Goal: Task Accomplishment & Management: Use online tool/utility

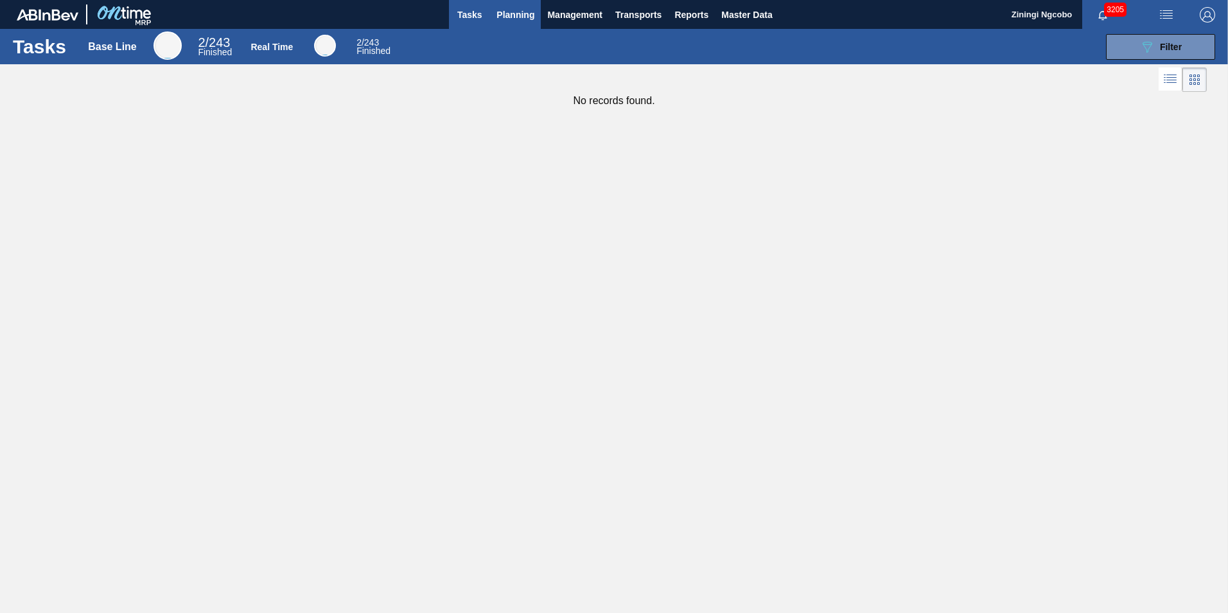
click at [516, 18] on span "Planning" at bounding box center [515, 14] width 38 height 15
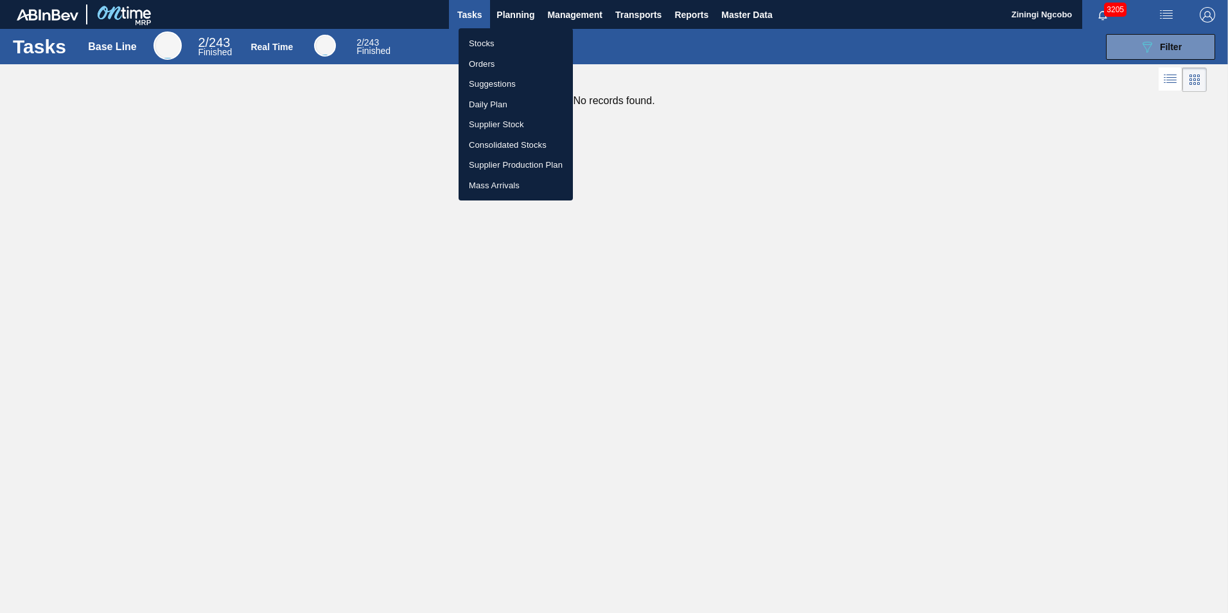
click at [485, 34] on ul "Stocks Orders Suggestions Daily Plan Supplier Stock Consolidated Stocks Supplie…" at bounding box center [516, 114] width 114 height 172
click at [500, 65] on li "Orders" at bounding box center [516, 64] width 114 height 21
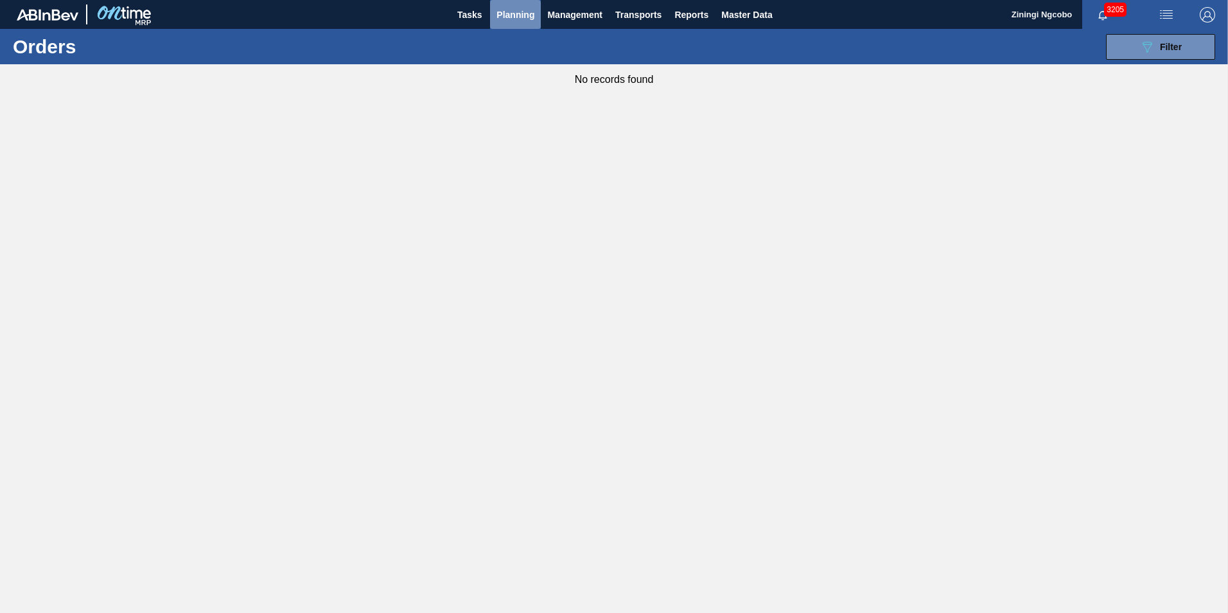
click at [519, 15] on span "Planning" at bounding box center [515, 14] width 38 height 15
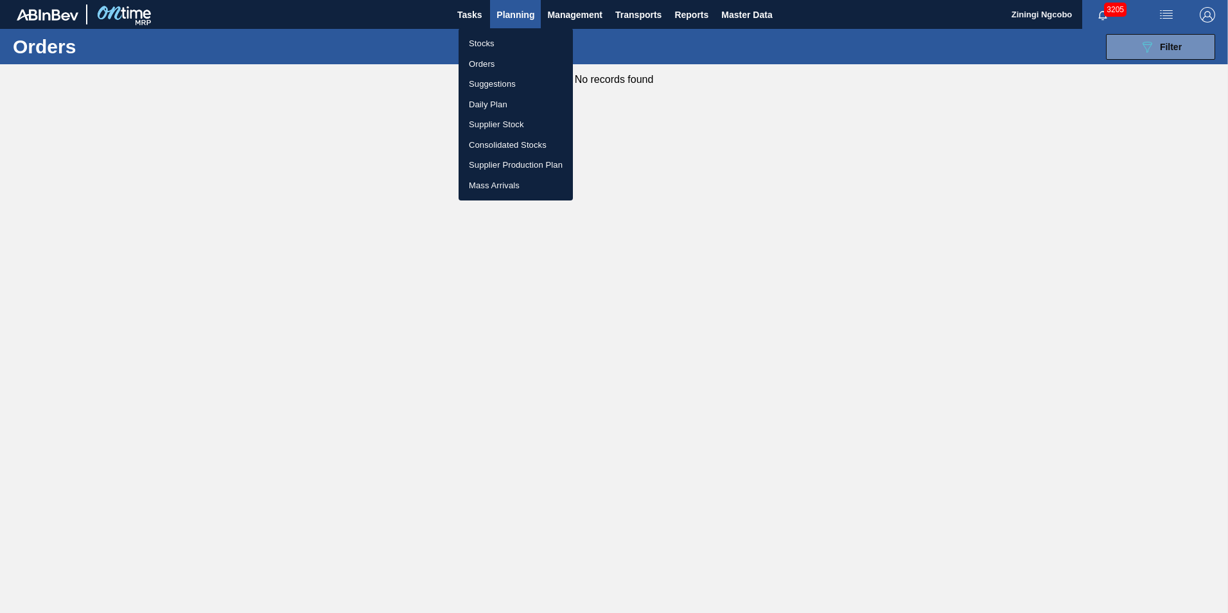
click at [502, 40] on li "Stocks" at bounding box center [516, 43] width 114 height 21
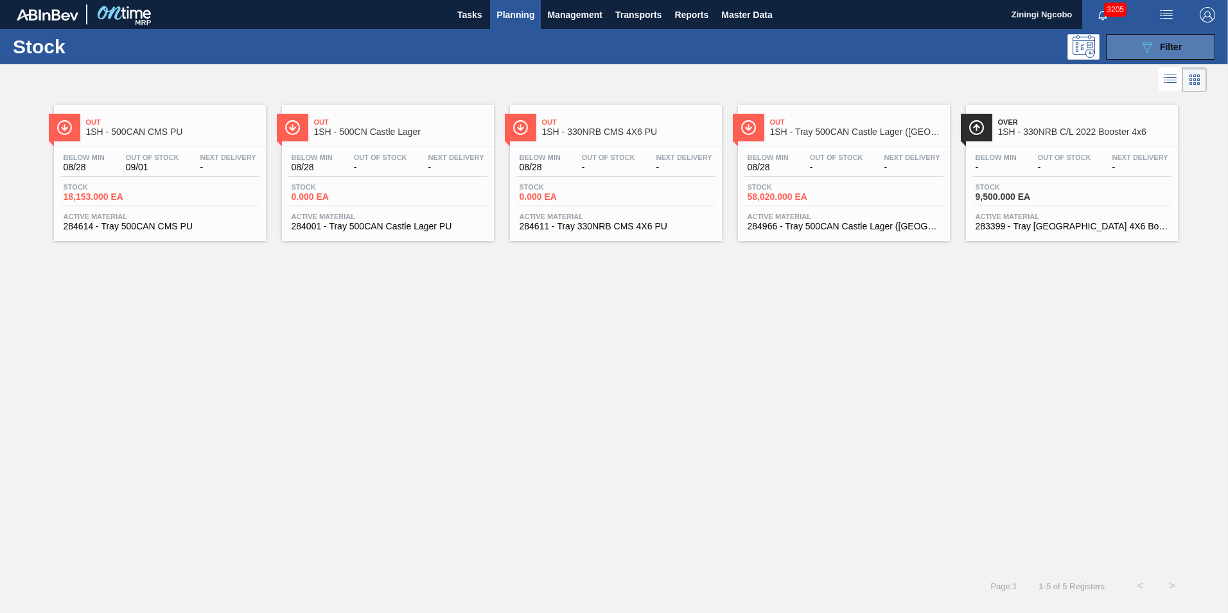
click at [1121, 46] on button "089F7B8B-B2A5-4AFE-B5C0-19BA573D28AC Filter" at bounding box center [1160, 47] width 109 height 26
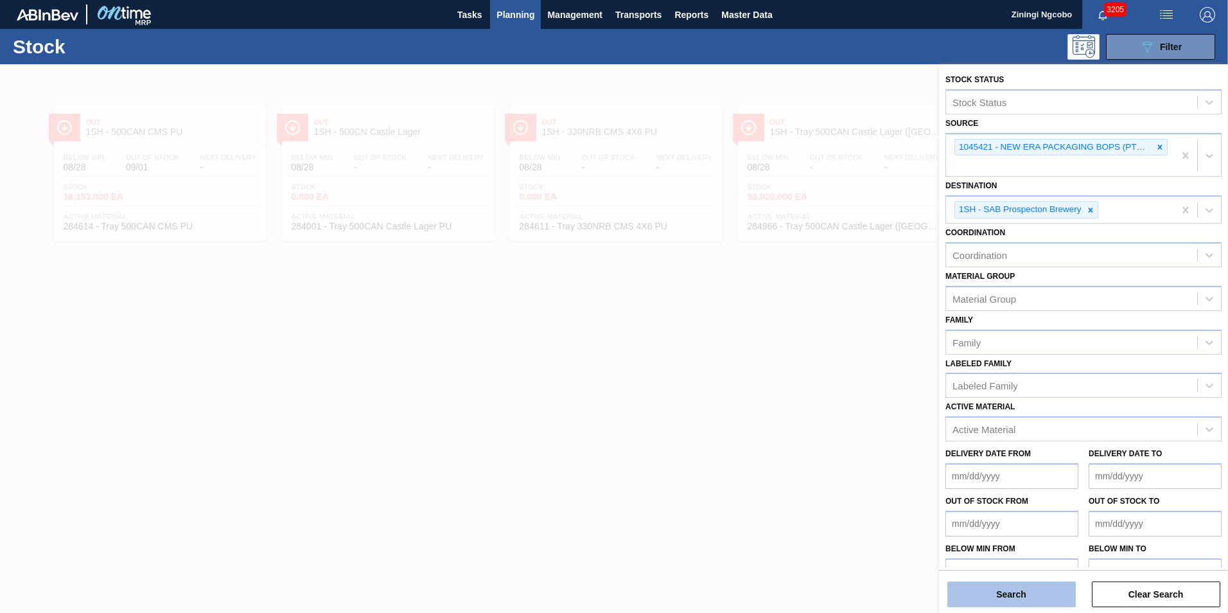
click at [1001, 598] on button "Search" at bounding box center [1011, 594] width 128 height 26
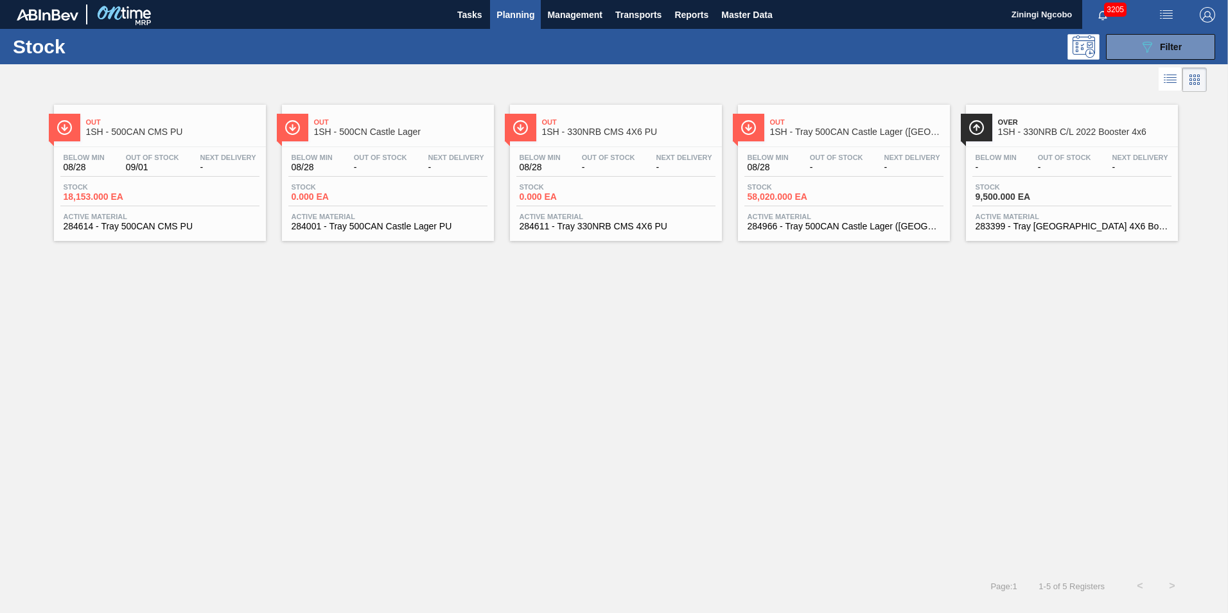
click at [170, 126] on span "Out" at bounding box center [172, 122] width 173 height 8
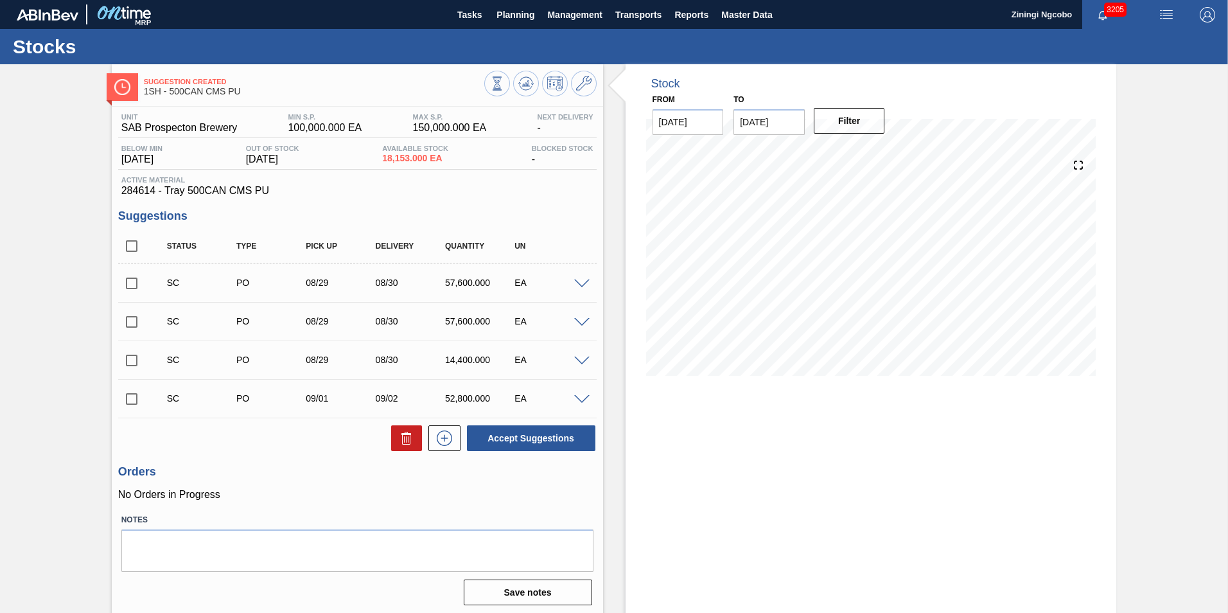
drag, startPoint x: 763, startPoint y: 488, endPoint x: 692, endPoint y: 468, distance: 74.0
click at [762, 488] on div "Stock From [DATE] to [DATE] Filter" at bounding box center [871, 340] width 491 height 552
click at [121, 276] on input "checkbox" at bounding box center [131, 283] width 27 height 27
click at [509, 447] on button "Accept Suggestions" at bounding box center [531, 438] width 128 height 26
checkbox input "false"
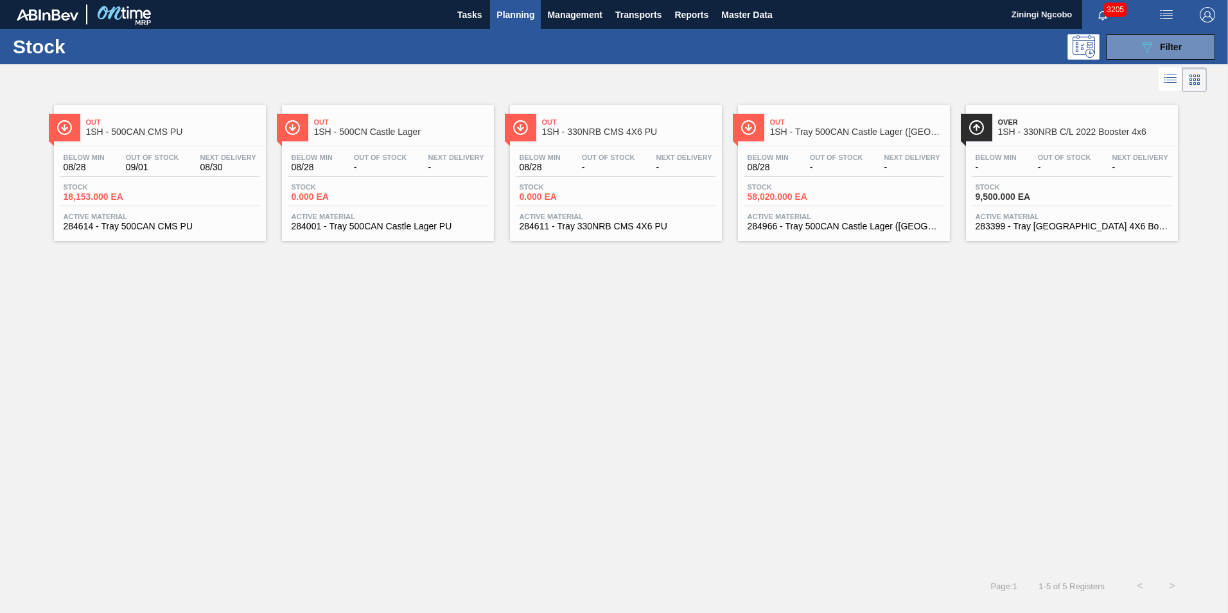
drag, startPoint x: 1137, startPoint y: 46, endPoint x: 1149, endPoint y: 71, distance: 27.0
click at [1138, 48] on button "089F7B8B-B2A5-4AFE-B5C0-19BA573D28AC Filter" at bounding box center [1160, 47] width 109 height 26
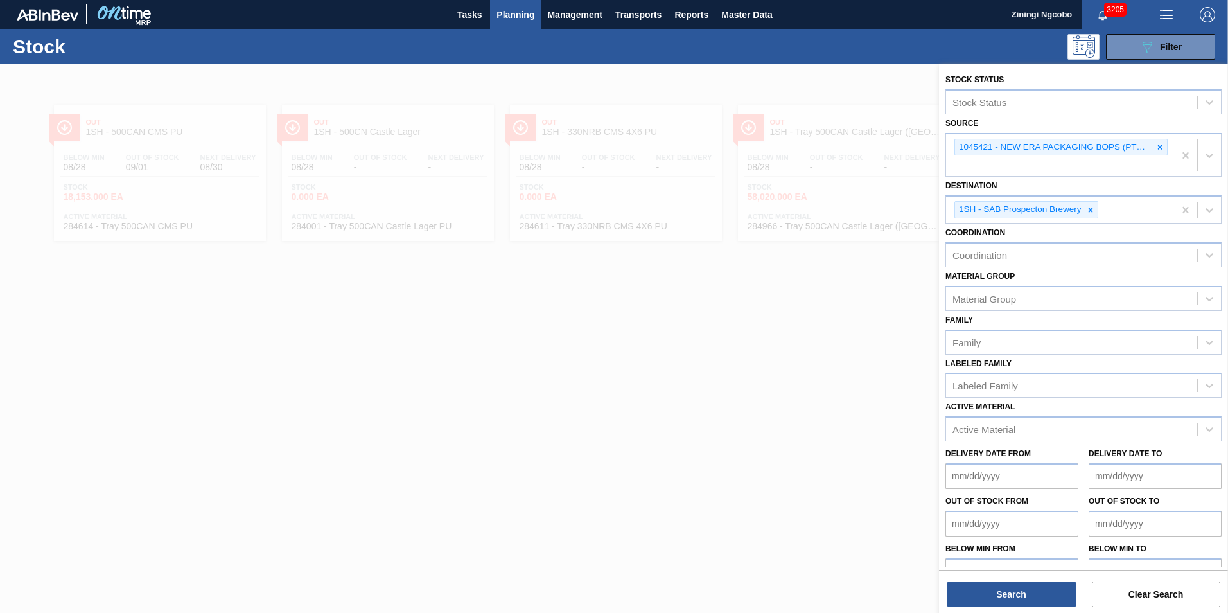
click at [518, 67] on div at bounding box center [614, 370] width 1228 height 613
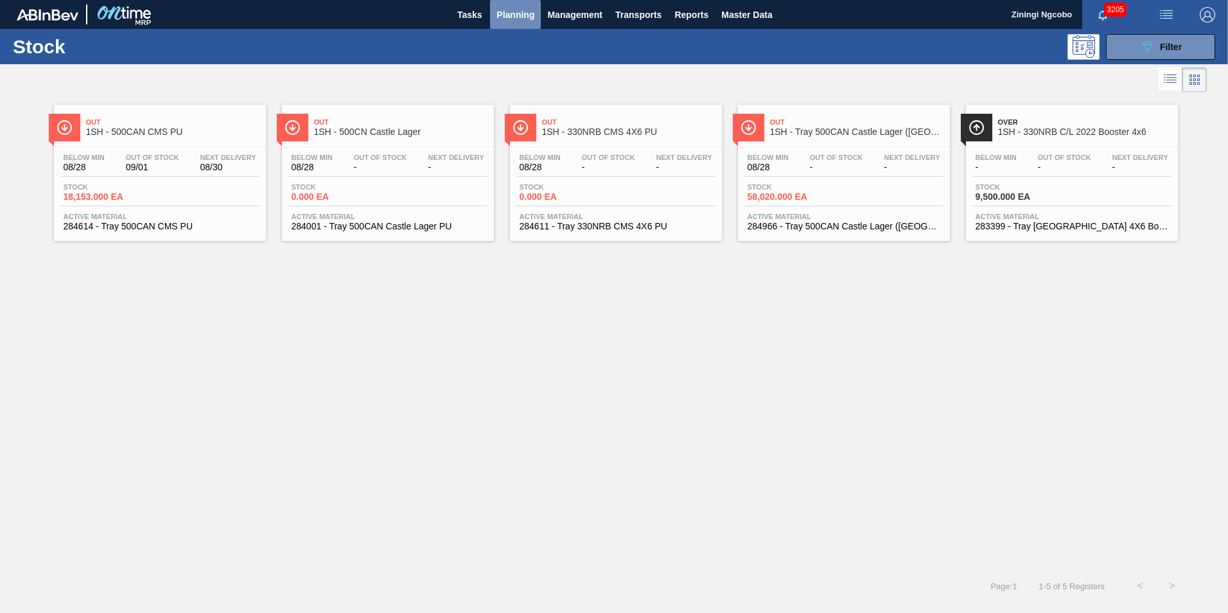
click at [514, 13] on span "Planning" at bounding box center [515, 14] width 38 height 15
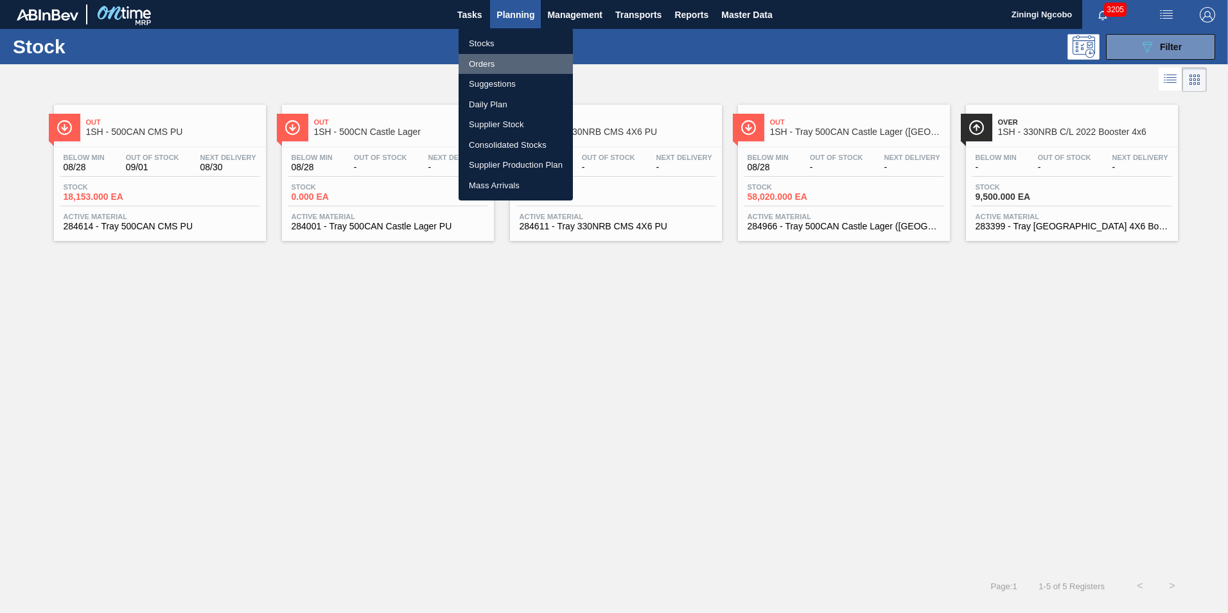
click at [512, 66] on li "Orders" at bounding box center [516, 64] width 114 height 21
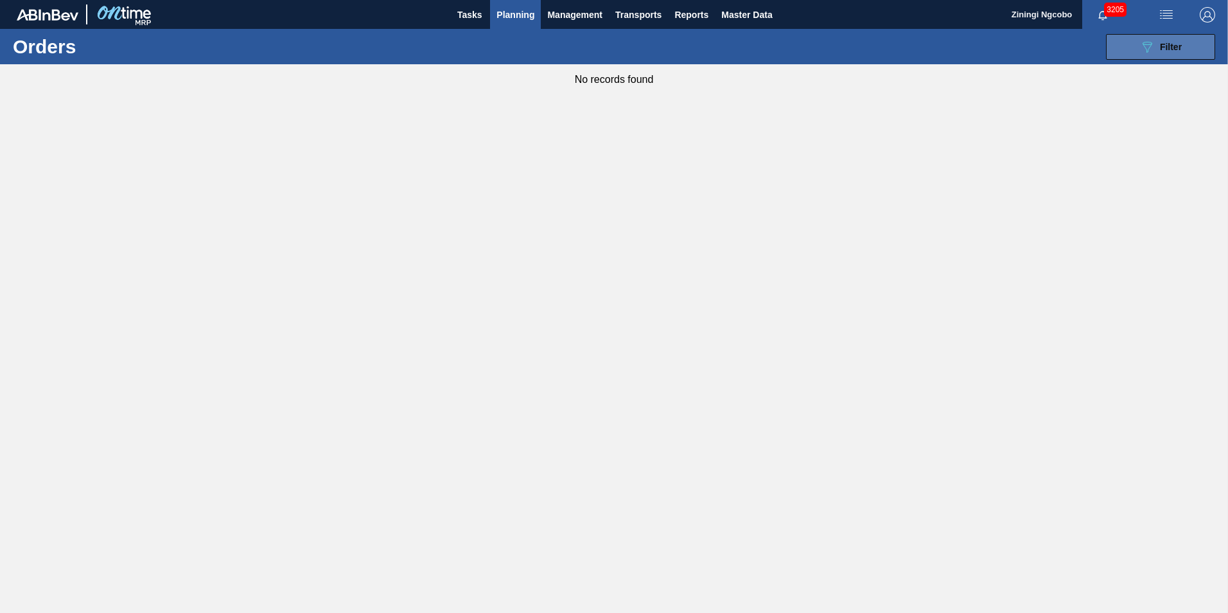
click at [1124, 51] on button "089F7B8B-B2A5-4AFE-B5C0-19BA573D28AC Filter" at bounding box center [1160, 47] width 109 height 26
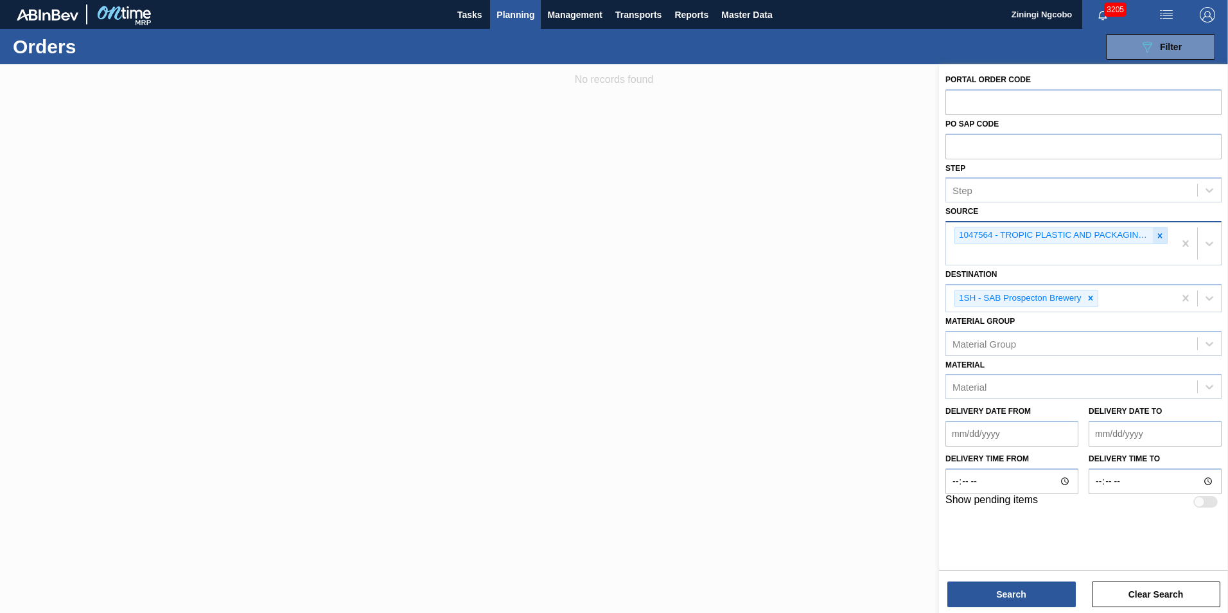
click at [1157, 231] on icon at bounding box center [1159, 235] width 9 height 9
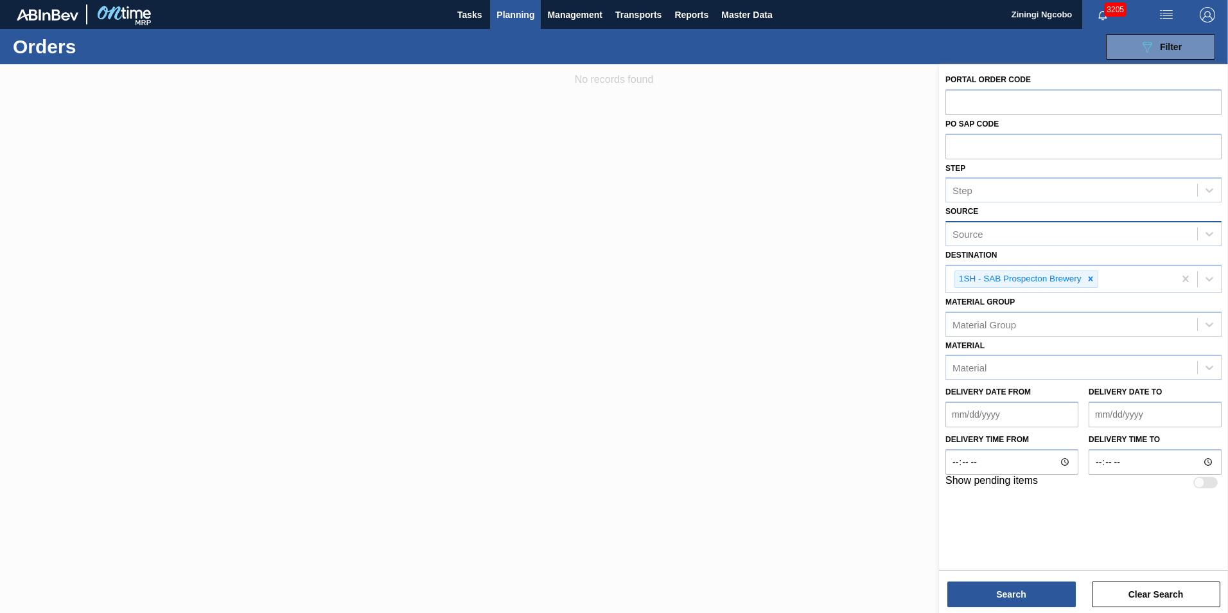
click at [367, 55] on div "089F7B8B-B2A5-4AFE-B5C0-19BA573D28AC Filter Portal Order Code PO SAP Code Step …" at bounding box center [713, 47] width 1017 height 39
click at [509, 16] on span "Planning" at bounding box center [515, 14] width 38 height 15
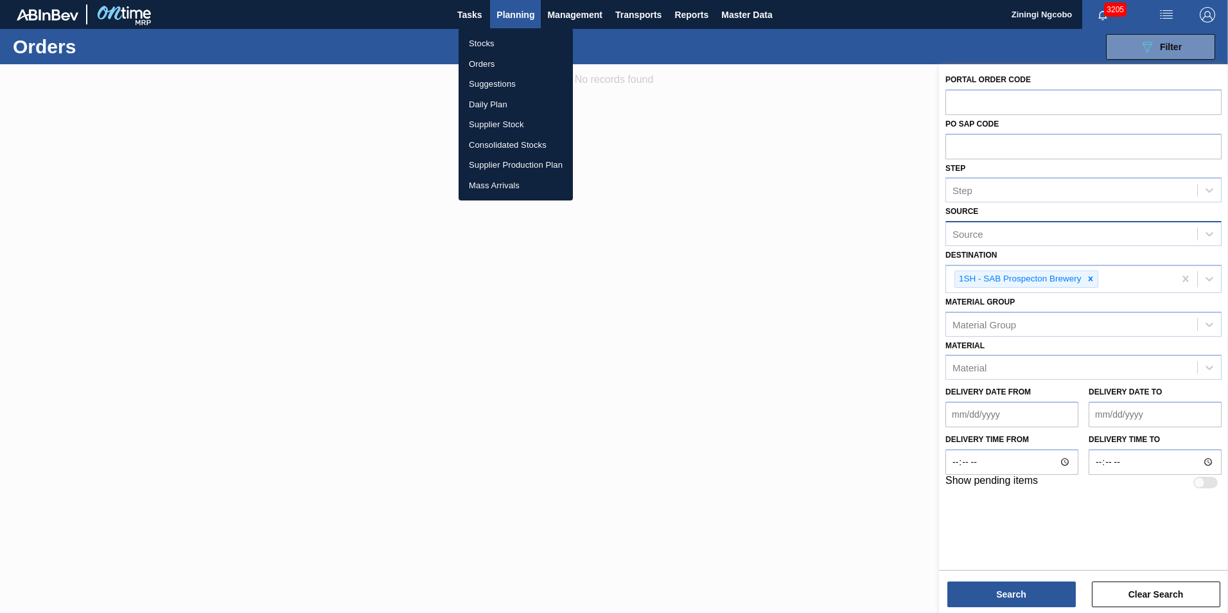
click at [510, 58] on li "Orders" at bounding box center [516, 64] width 114 height 21
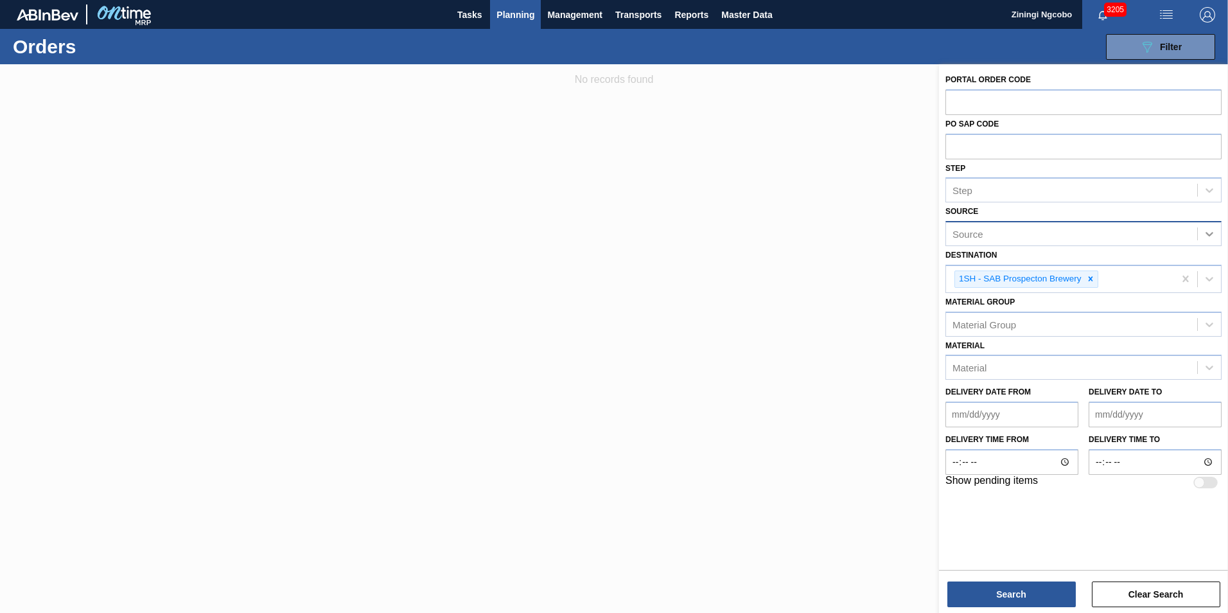
click at [1207, 234] on icon at bounding box center [1209, 234] width 8 height 4
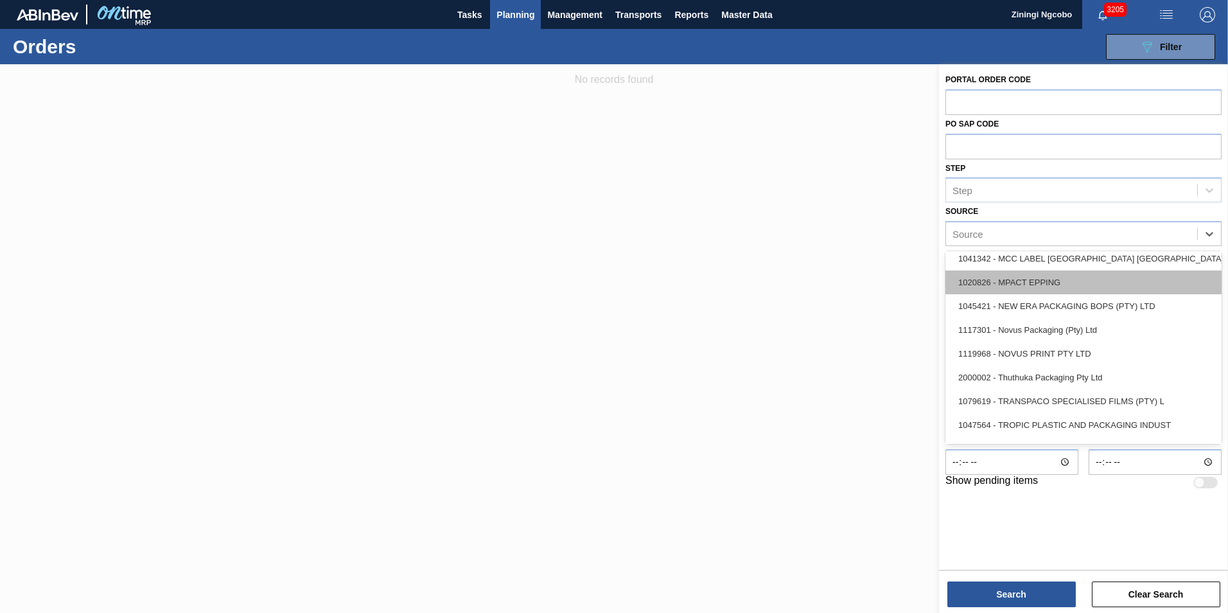
scroll to position [450, 0]
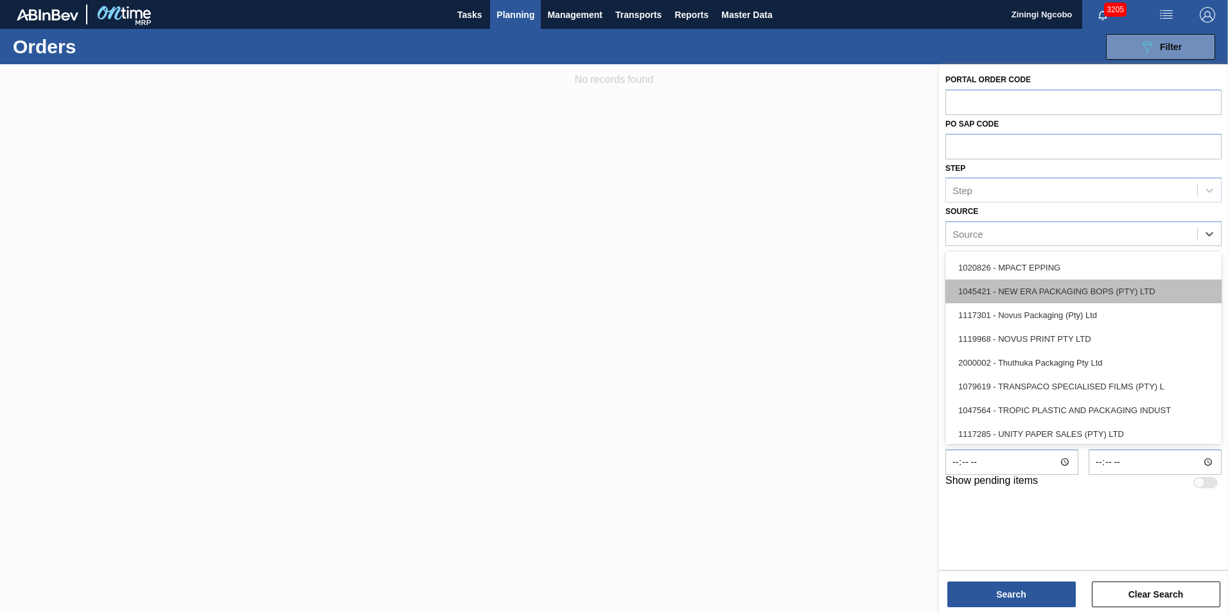
click at [1030, 295] on div "1045421 - NEW ERA PACKAGING BOPS (PTY) LTD" at bounding box center [1083, 291] width 276 height 24
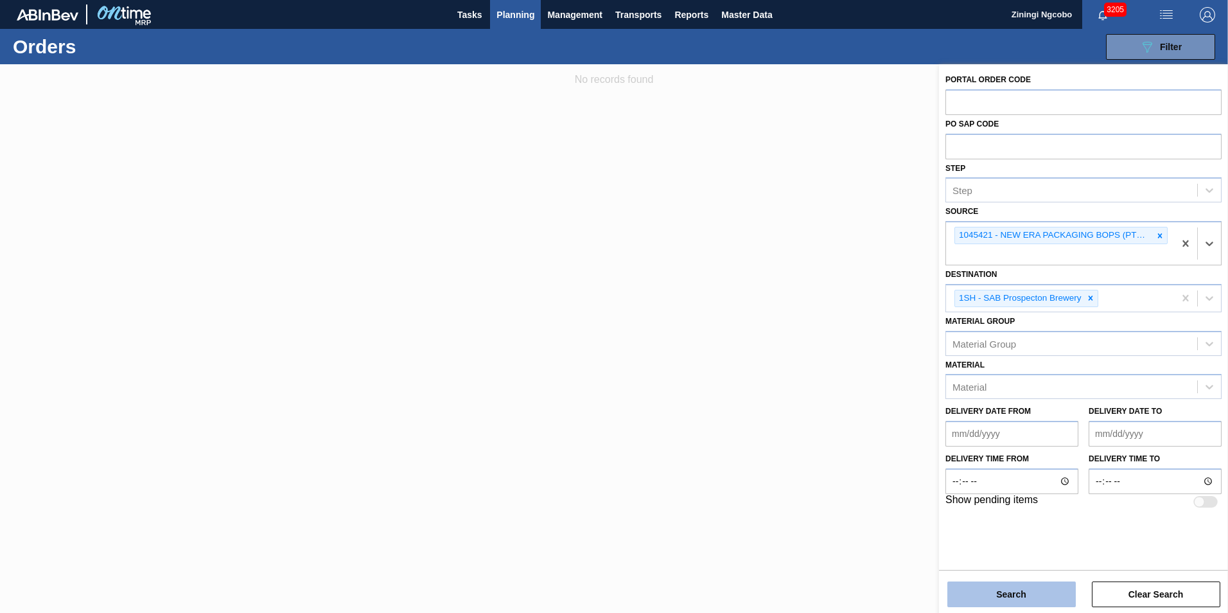
click at [1030, 593] on button "Search" at bounding box center [1011, 594] width 128 height 26
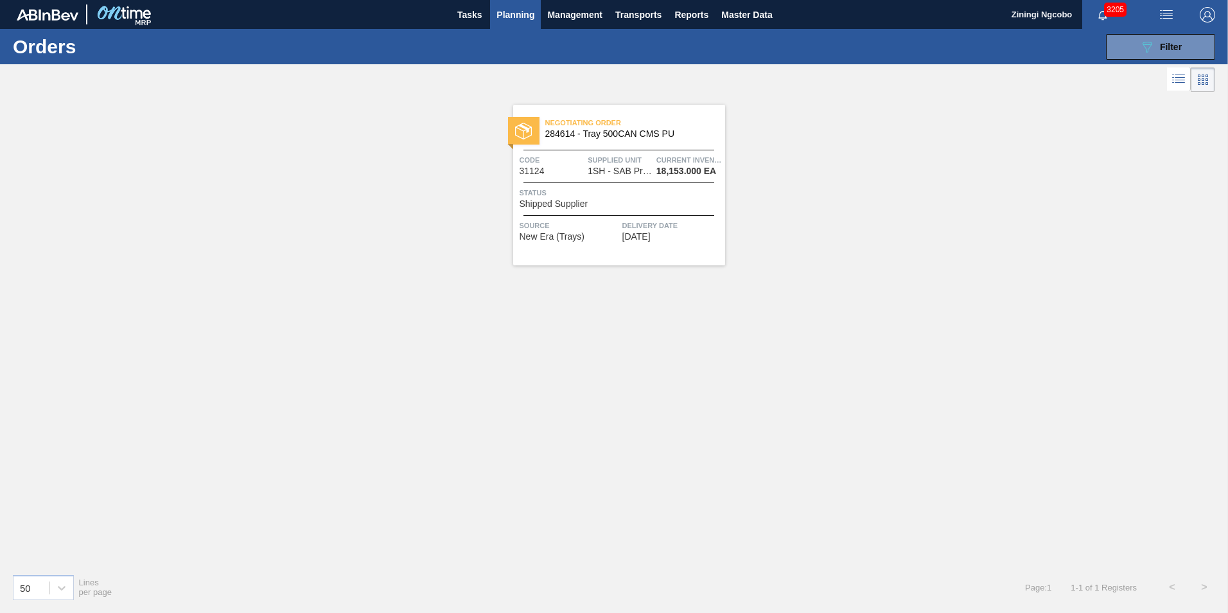
click at [529, 19] on span "Planning" at bounding box center [515, 14] width 38 height 15
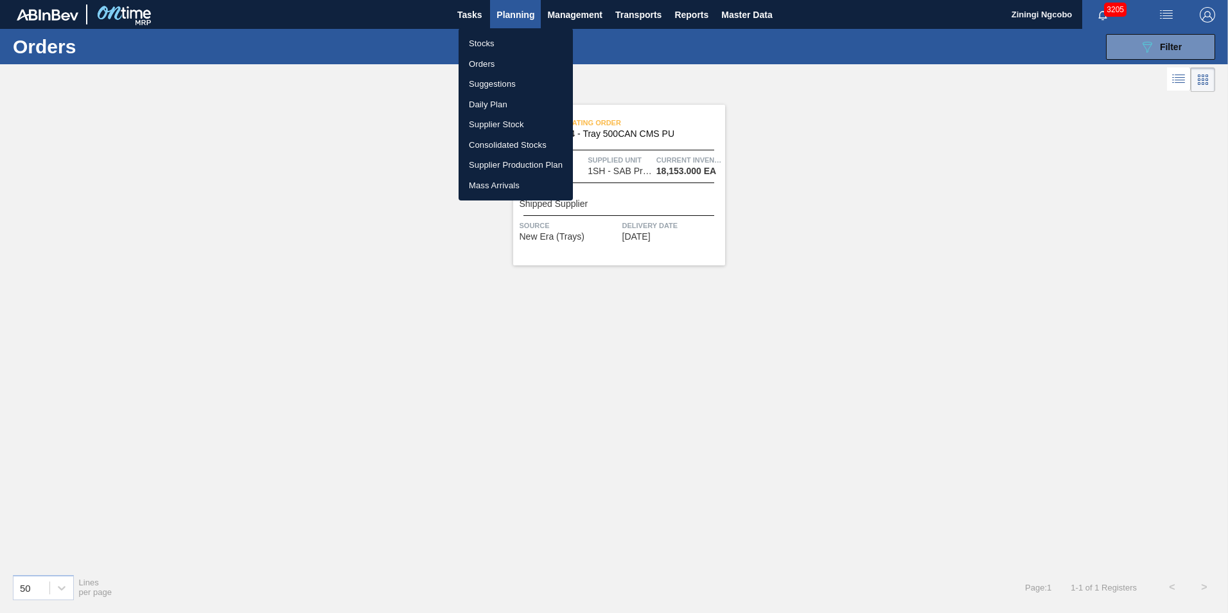
drag, startPoint x: 509, startPoint y: 43, endPoint x: 1074, endPoint y: 134, distance: 572.4
click at [509, 44] on li "Stocks" at bounding box center [516, 43] width 114 height 21
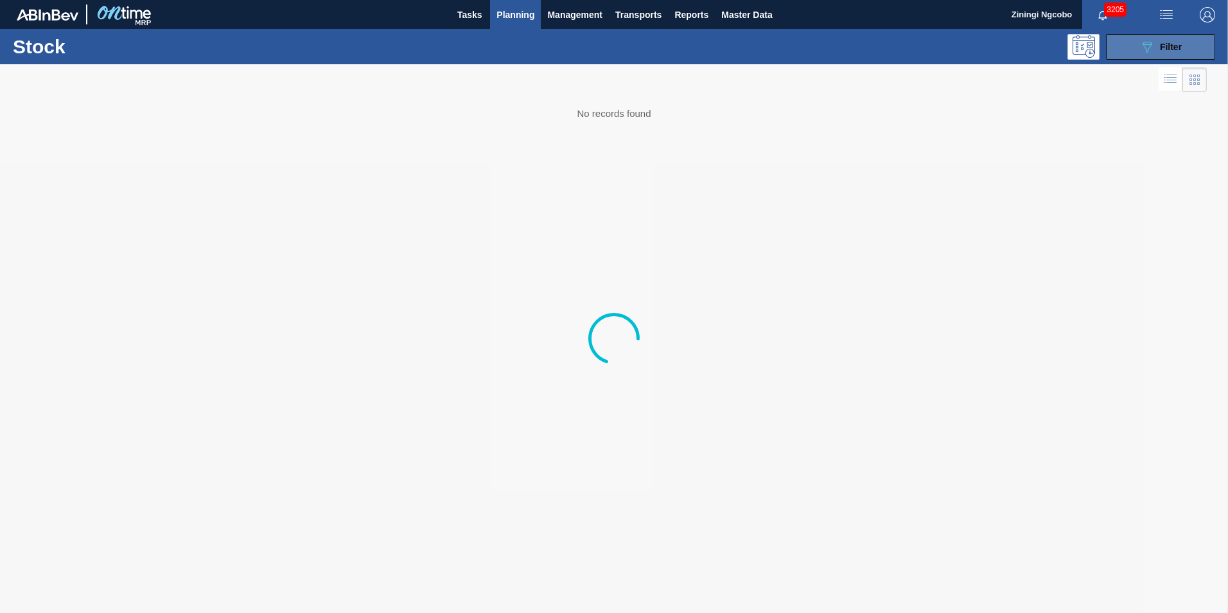
click at [1145, 48] on icon "089F7B8B-B2A5-4AFE-B5C0-19BA573D28AC" at bounding box center [1146, 46] width 15 height 15
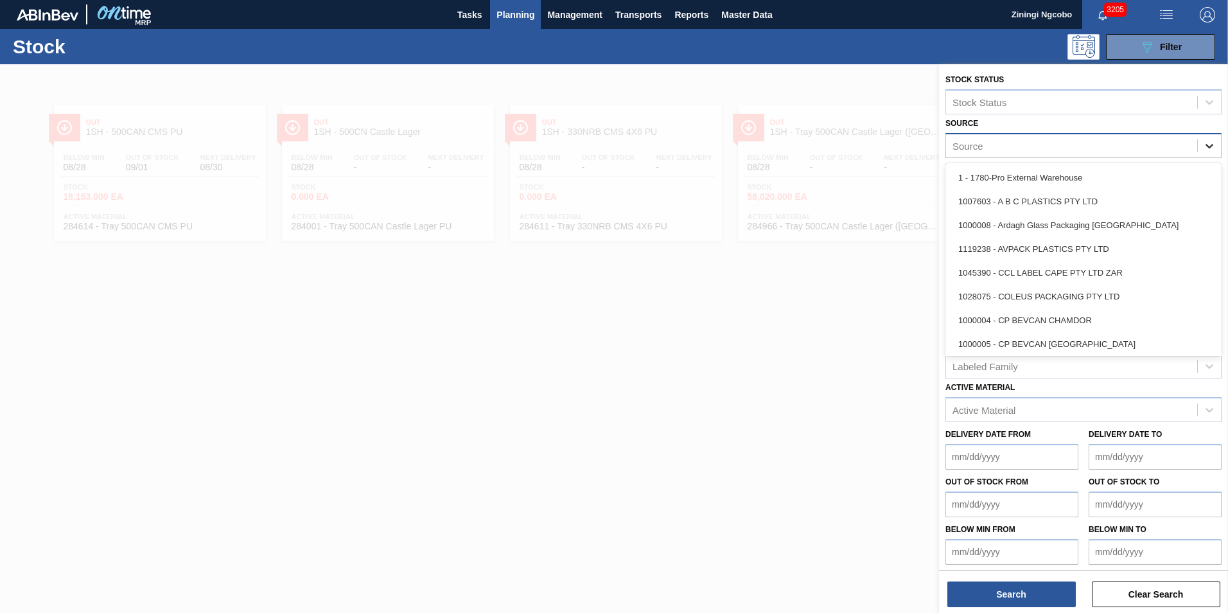
drag, startPoint x: 1212, startPoint y: 147, endPoint x: 1143, endPoint y: 200, distance: 86.6
click at [1211, 147] on icon at bounding box center [1209, 145] width 13 height 13
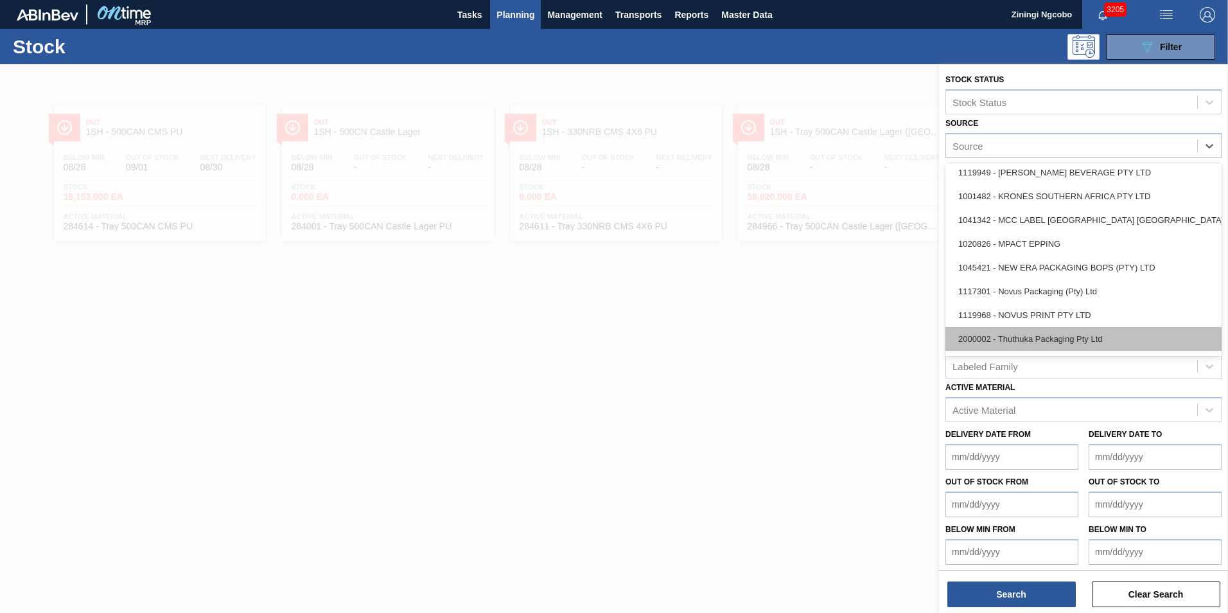
scroll to position [454, 0]
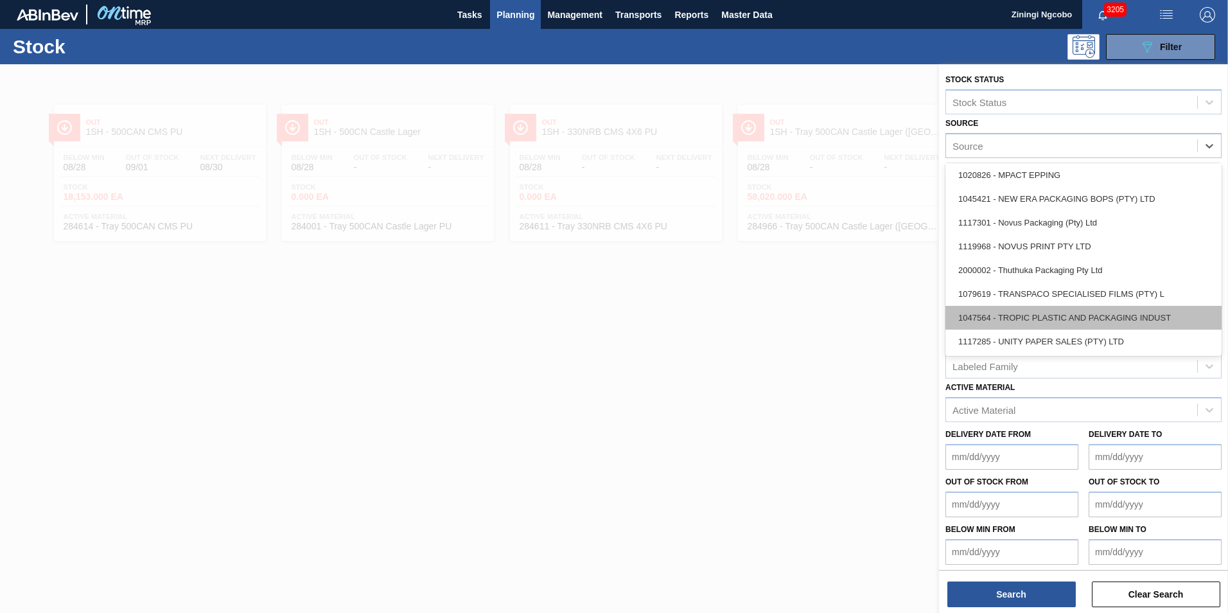
click at [1061, 315] on div "1047564 - TROPIC PLASTIC AND PACKAGING INDUST" at bounding box center [1083, 318] width 276 height 24
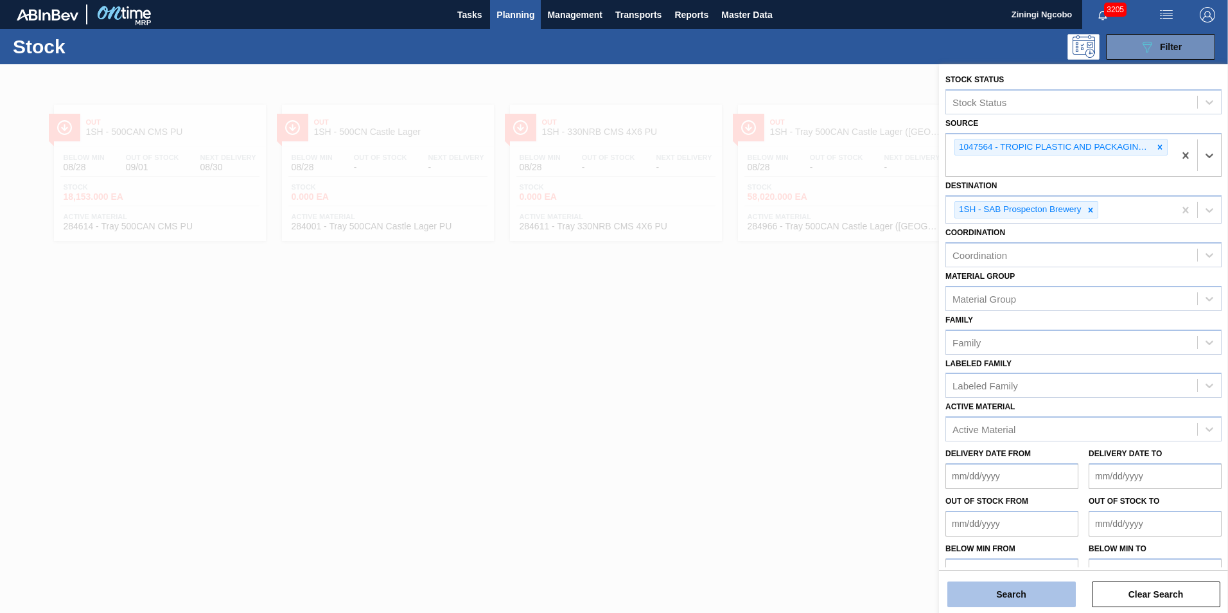
click at [1019, 584] on button "Search" at bounding box center [1011, 594] width 128 height 26
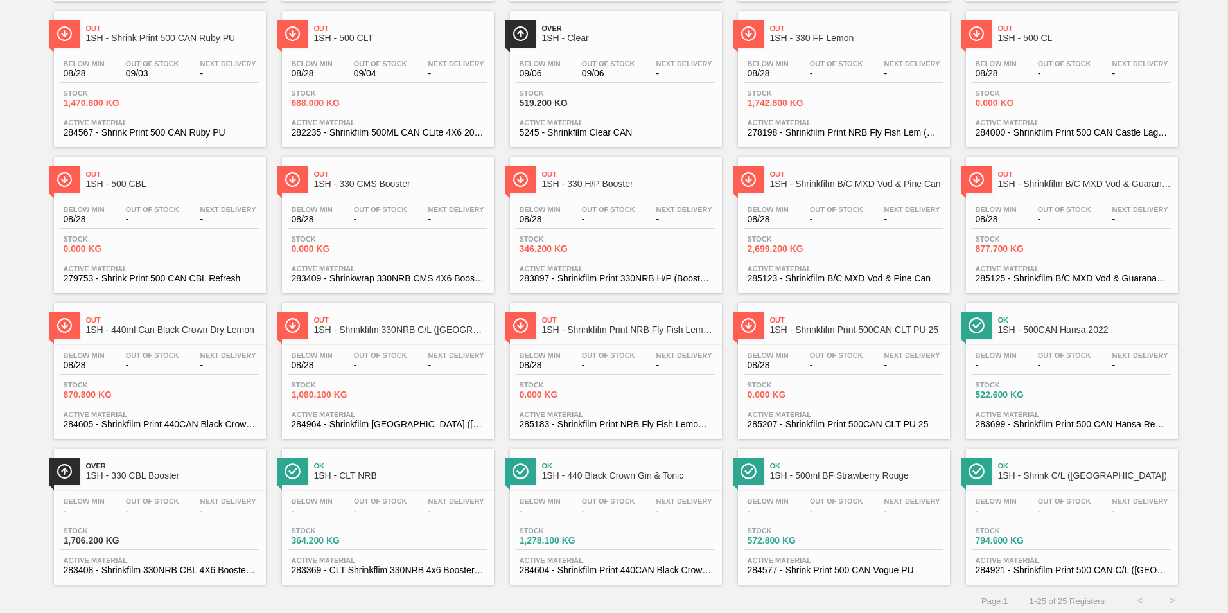
scroll to position [243, 0]
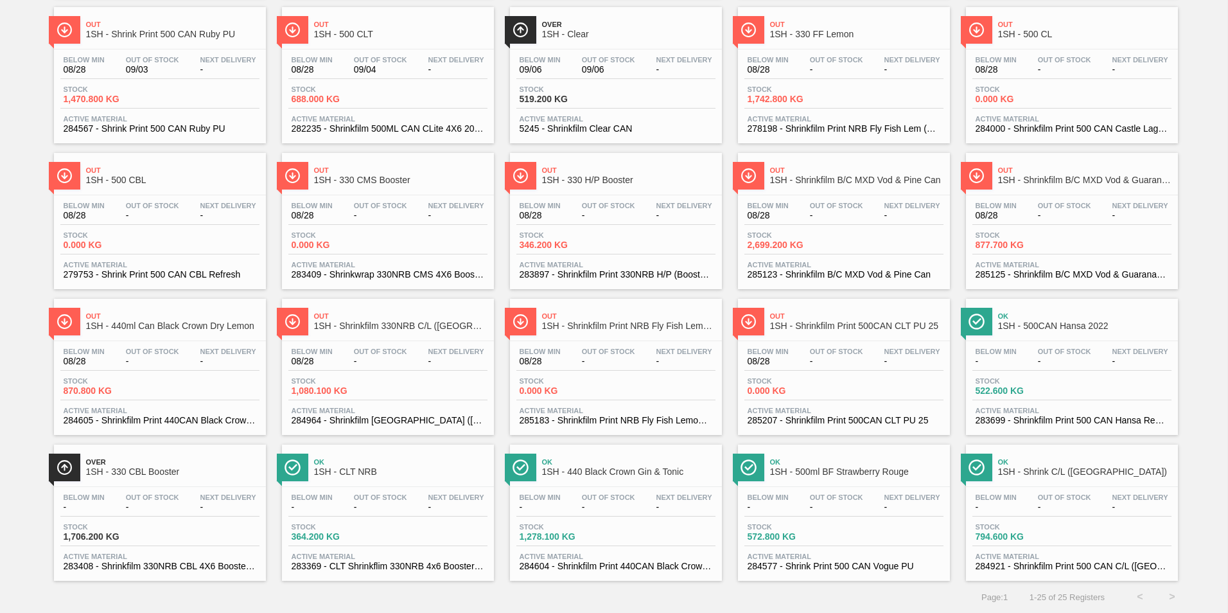
click at [1096, 458] on span "Ok" at bounding box center [1084, 462] width 173 height 8
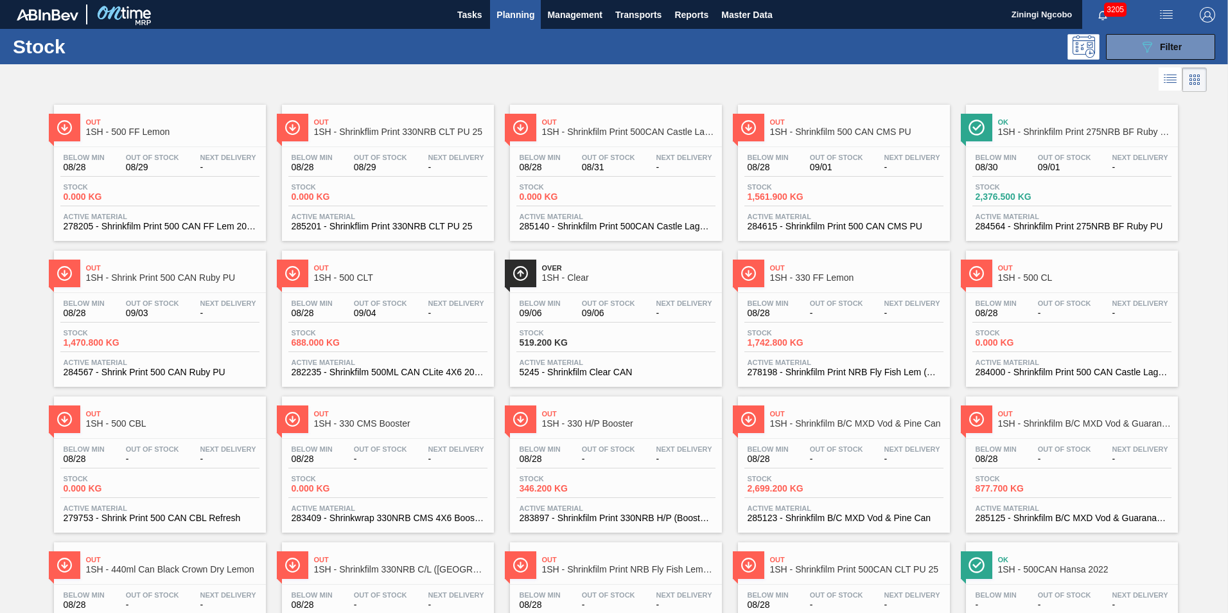
click at [850, 119] on span "Out" at bounding box center [856, 122] width 173 height 8
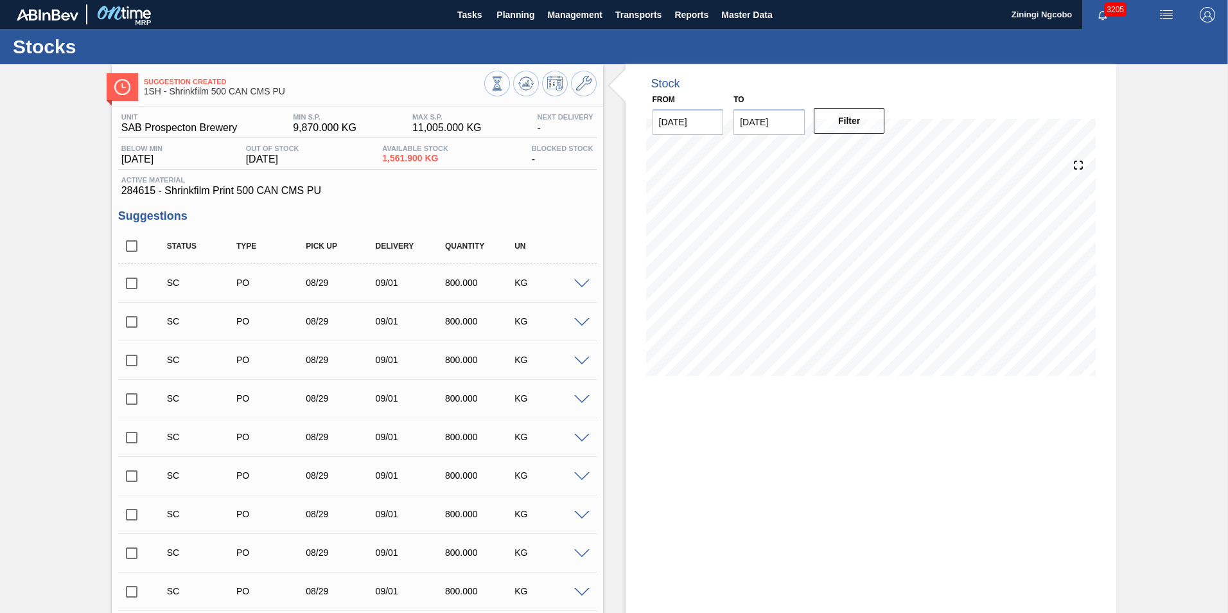
click at [133, 279] on input "checkbox" at bounding box center [131, 283] width 27 height 27
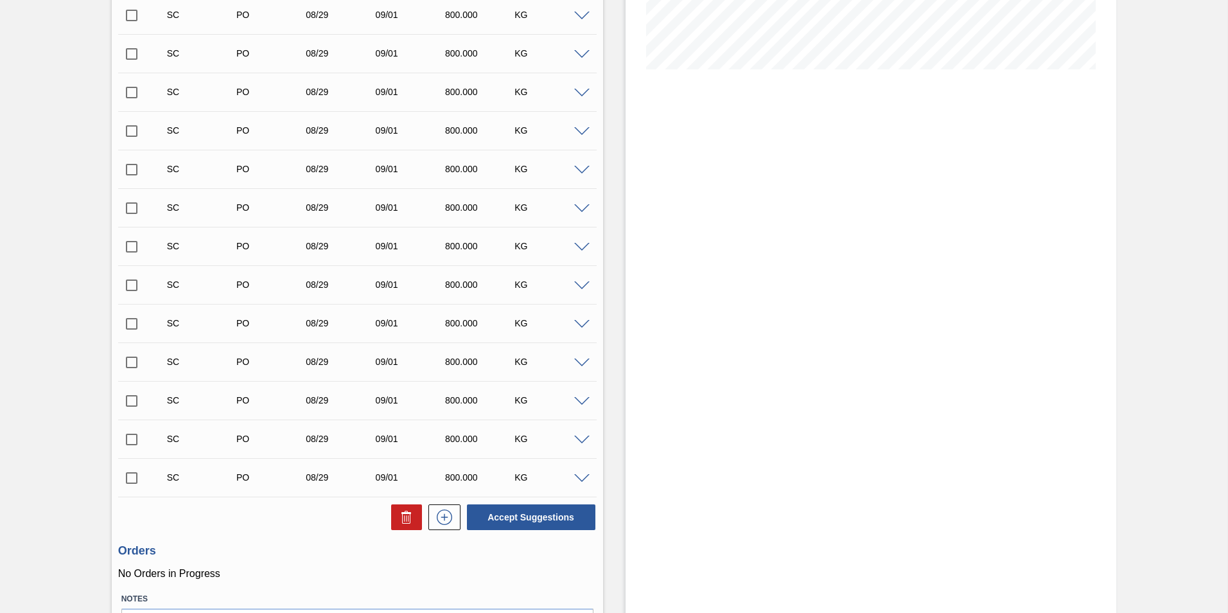
scroll to position [385, 0]
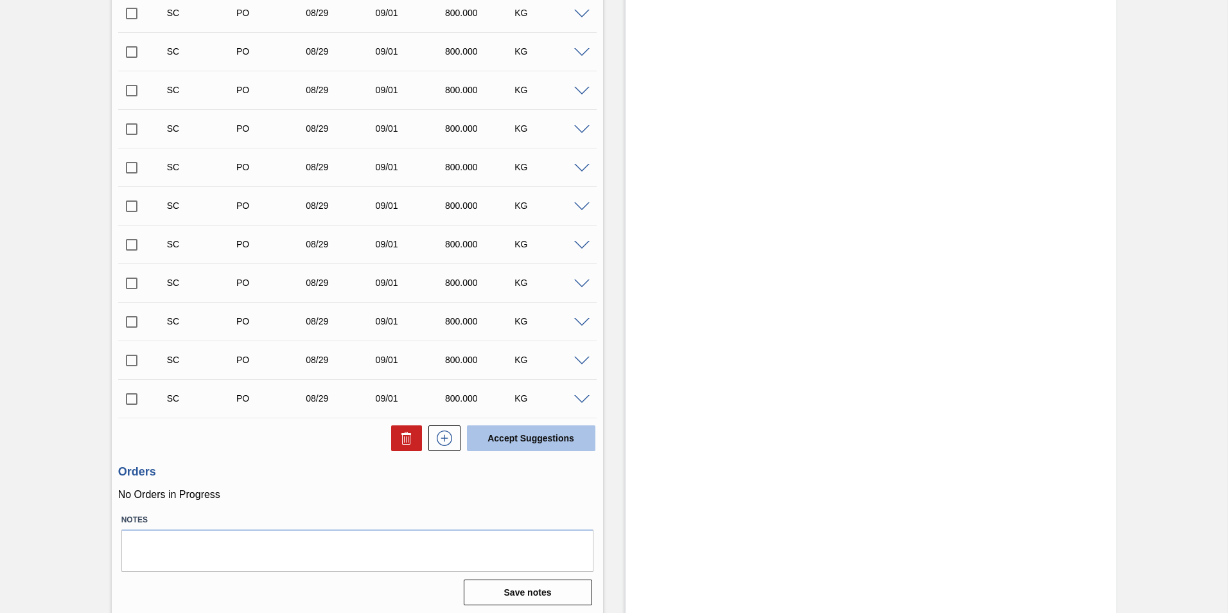
click at [518, 441] on button "Accept Suggestions" at bounding box center [531, 438] width 128 height 26
checkbox input "false"
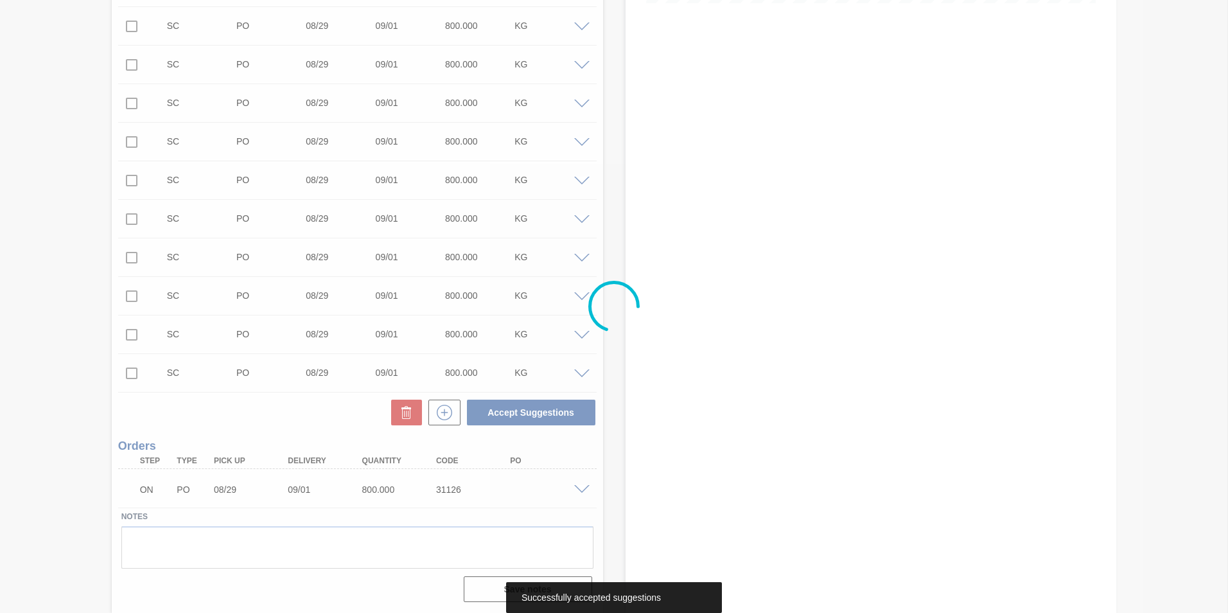
scroll to position [347, 0]
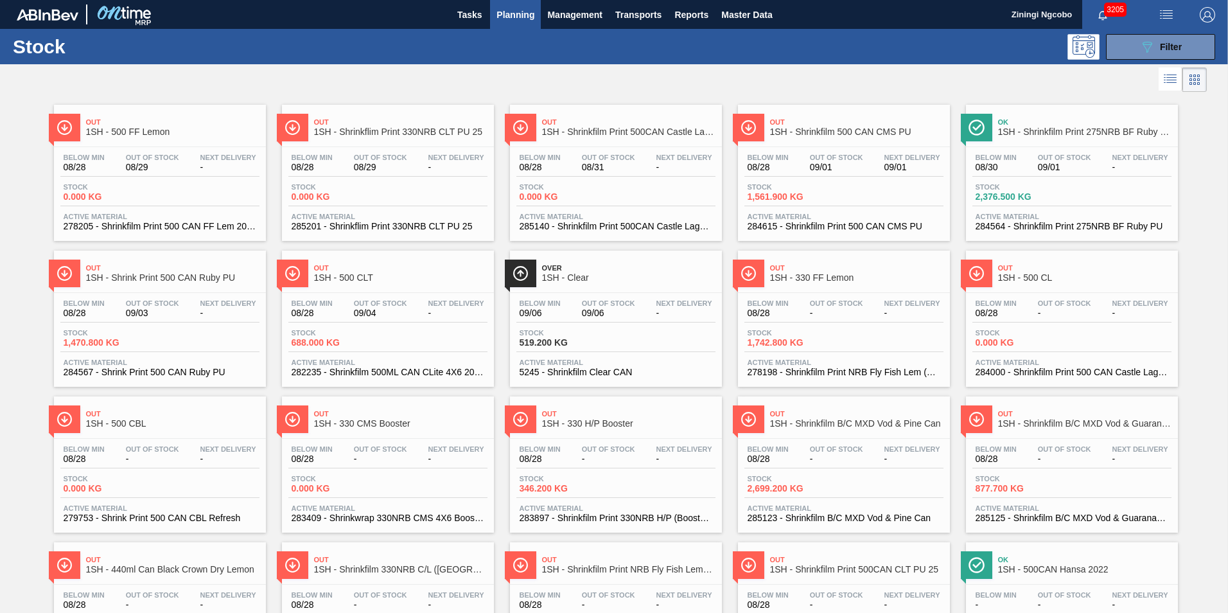
drag, startPoint x: 1168, startPoint y: 48, endPoint x: 1162, endPoint y: 64, distance: 17.7
click at [1168, 48] on span "Filter" at bounding box center [1171, 47] width 22 height 10
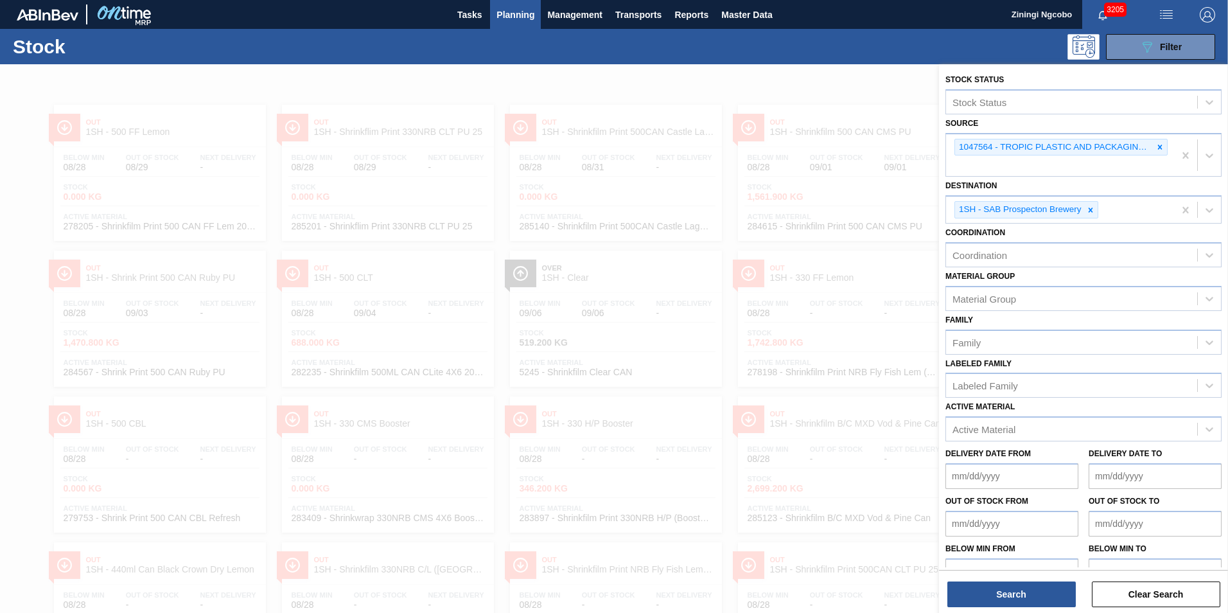
click at [601, 227] on div at bounding box center [614, 370] width 1228 height 613
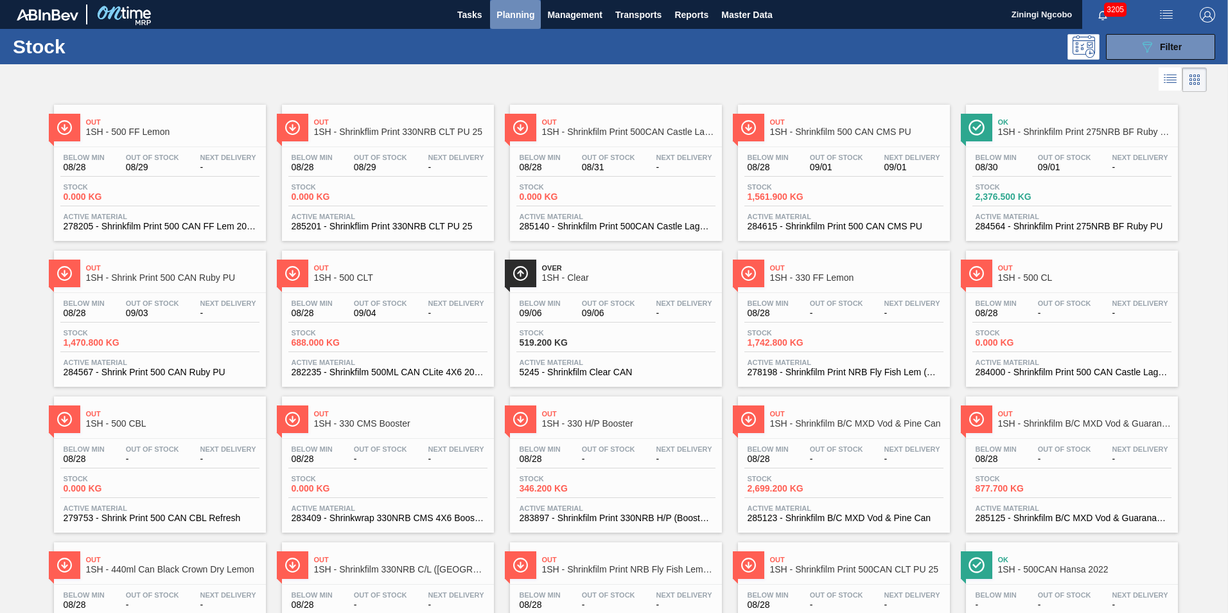
click at [522, 20] on span "Planning" at bounding box center [515, 14] width 38 height 15
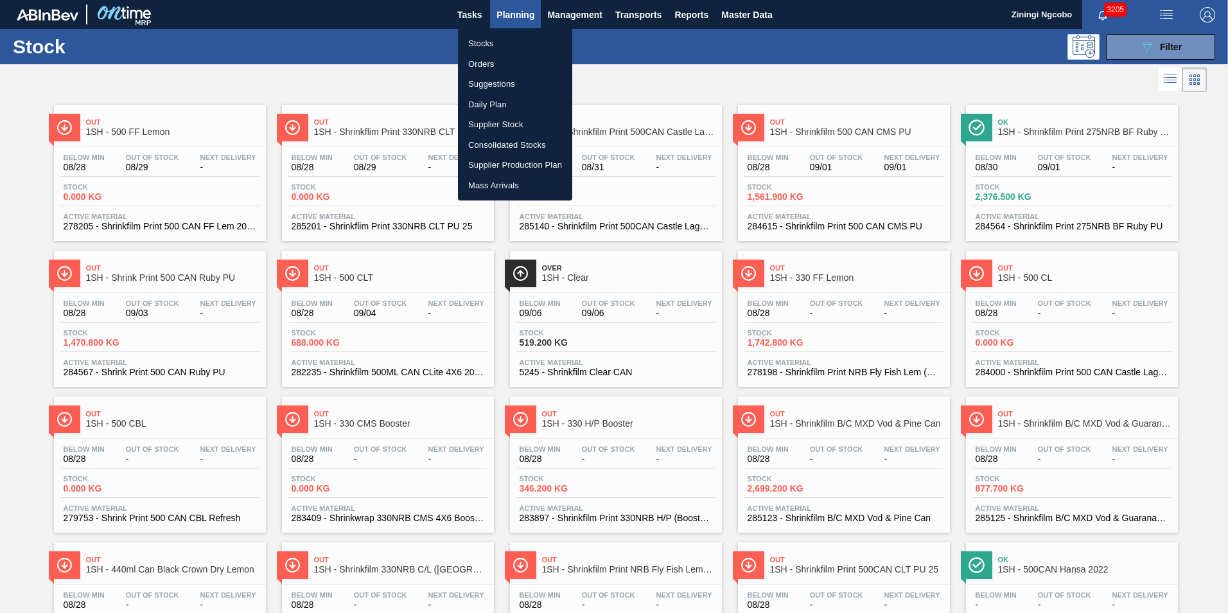
click at [501, 64] on li "Orders" at bounding box center [515, 64] width 114 height 21
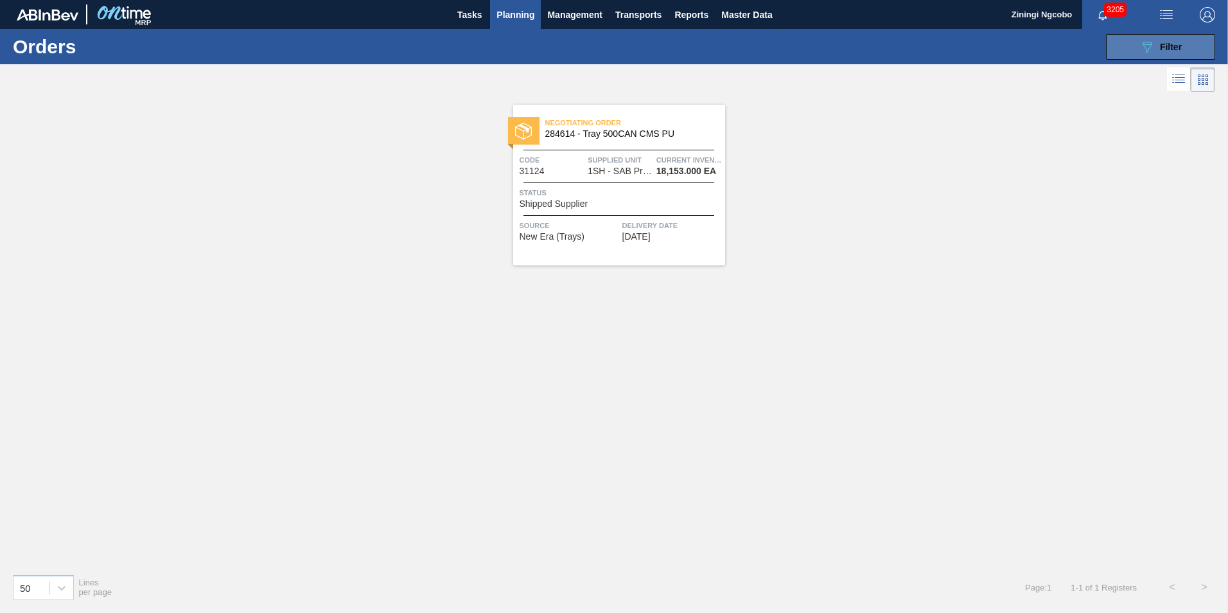
click at [1190, 46] on button "089F7B8B-B2A5-4AFE-B5C0-19BA573D28AC Filter" at bounding box center [1160, 47] width 109 height 26
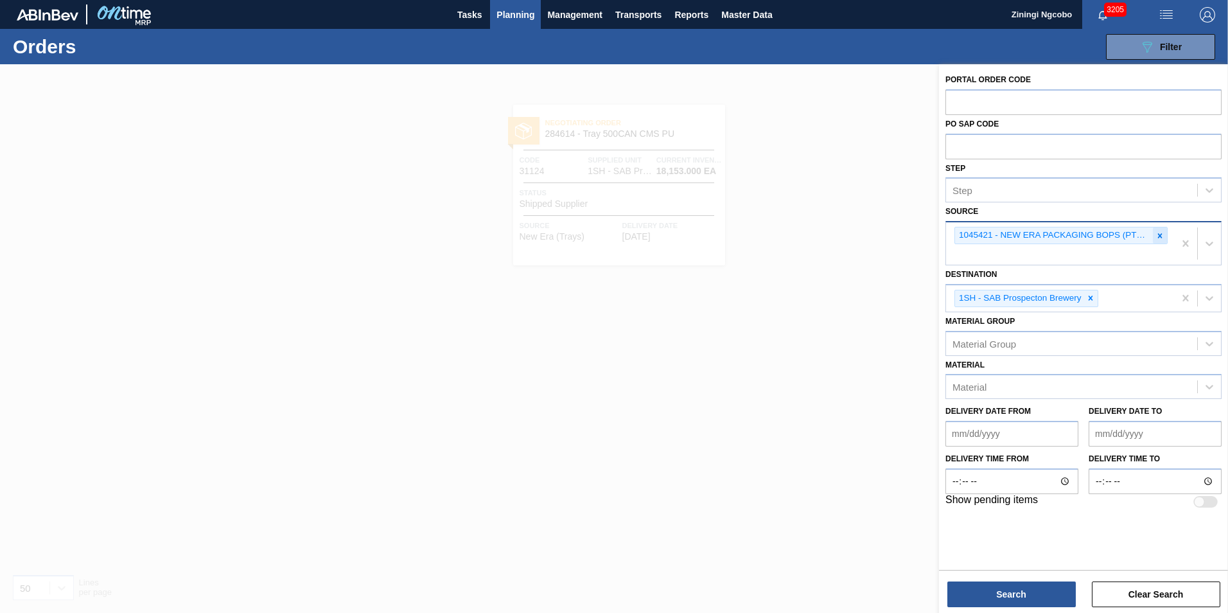
click at [1161, 237] on icon at bounding box center [1160, 235] width 4 height 4
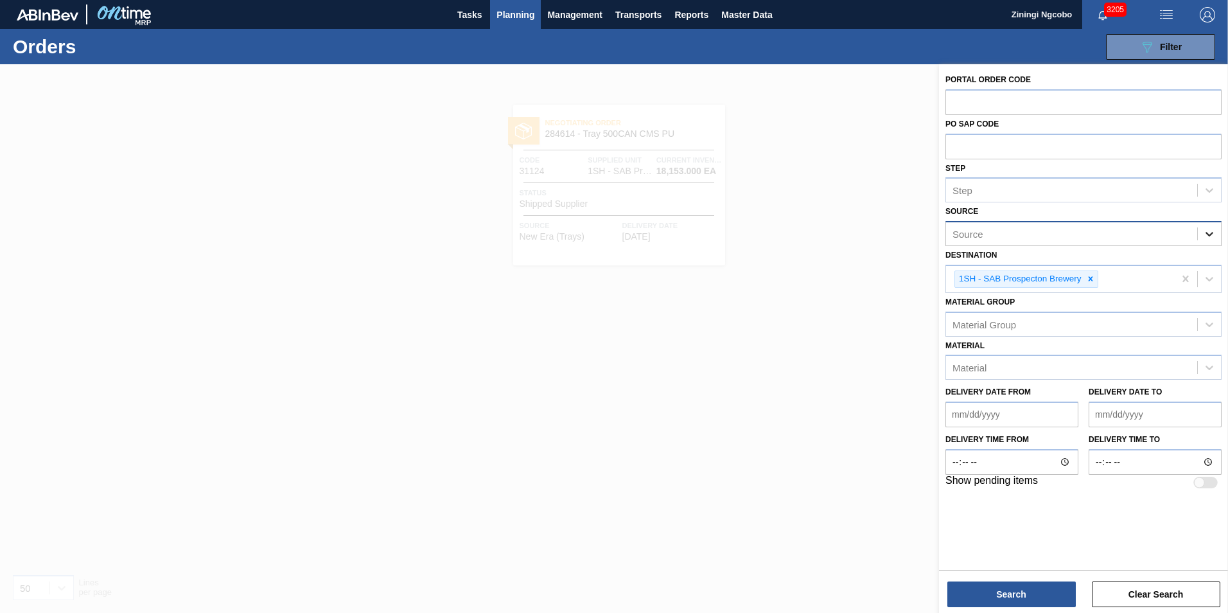
click at [1204, 235] on icon at bounding box center [1209, 233] width 13 height 13
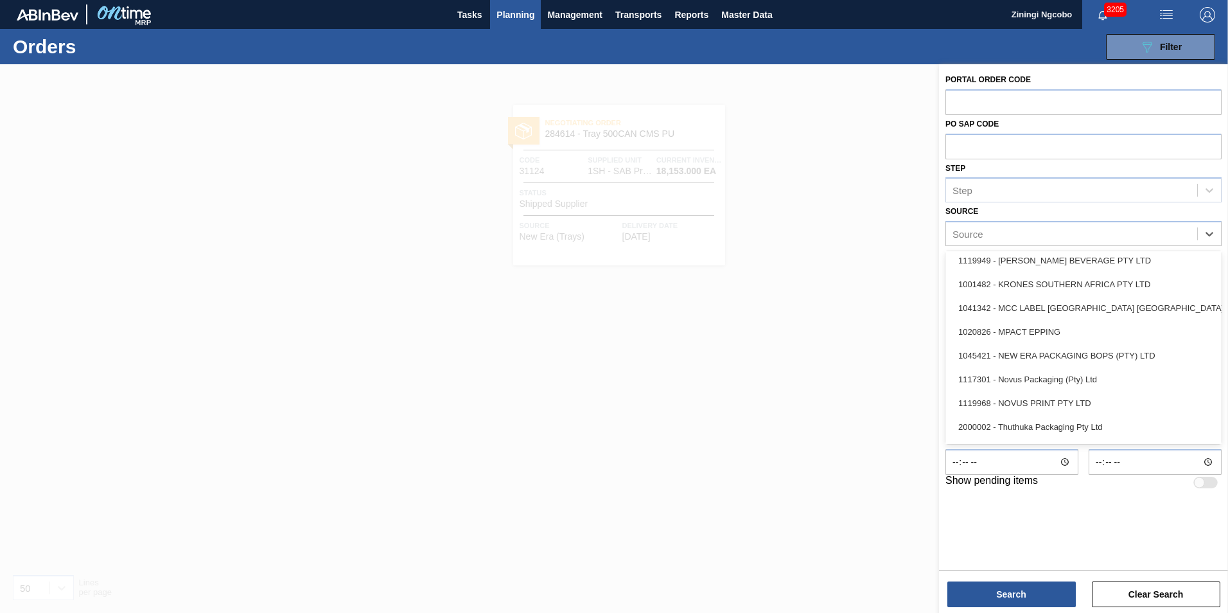
scroll to position [454, 0]
click at [1043, 402] on div "1047564 - TROPIC PLASTIC AND PACKAGING INDUST" at bounding box center [1083, 406] width 276 height 24
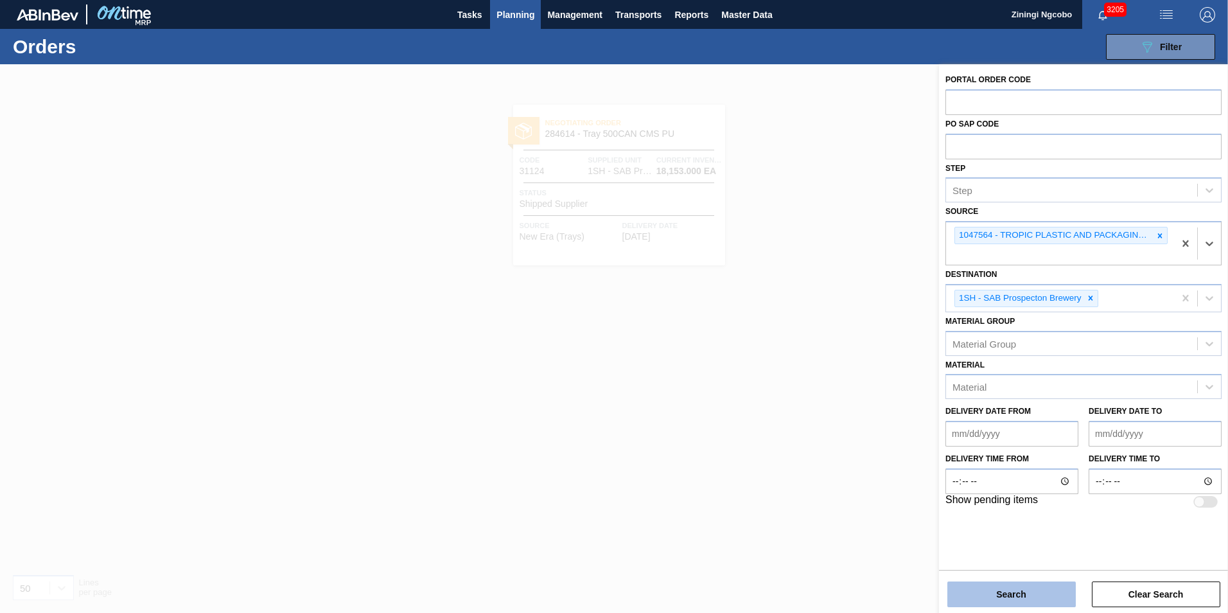
click at [1018, 596] on button "Search" at bounding box center [1011, 594] width 128 height 26
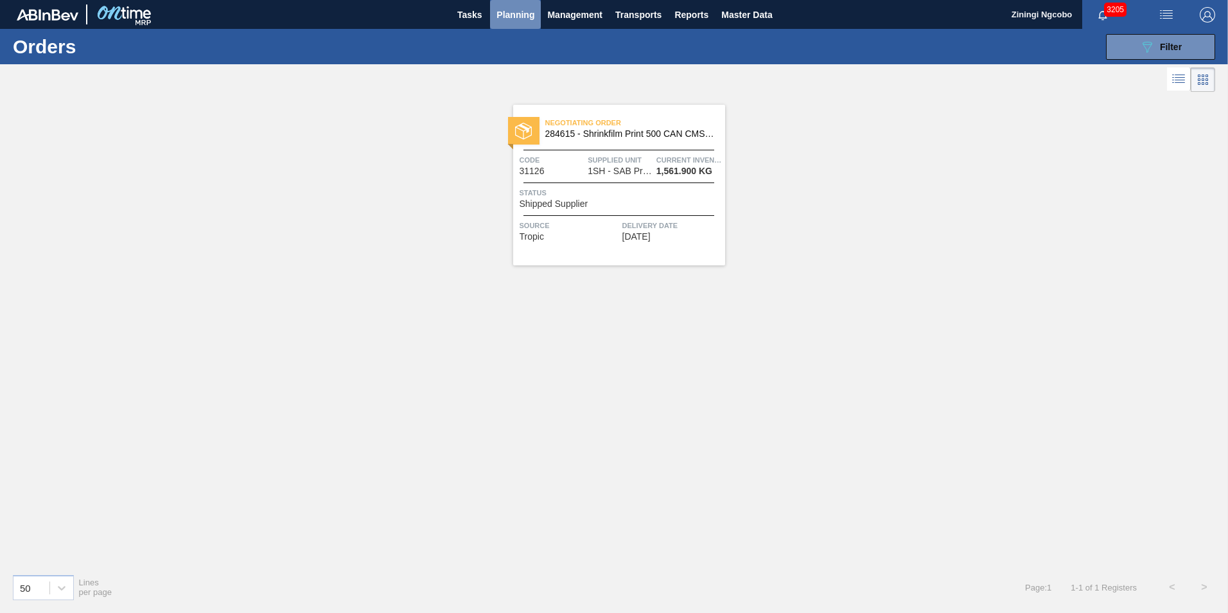
click at [500, 15] on span "Planning" at bounding box center [515, 14] width 38 height 15
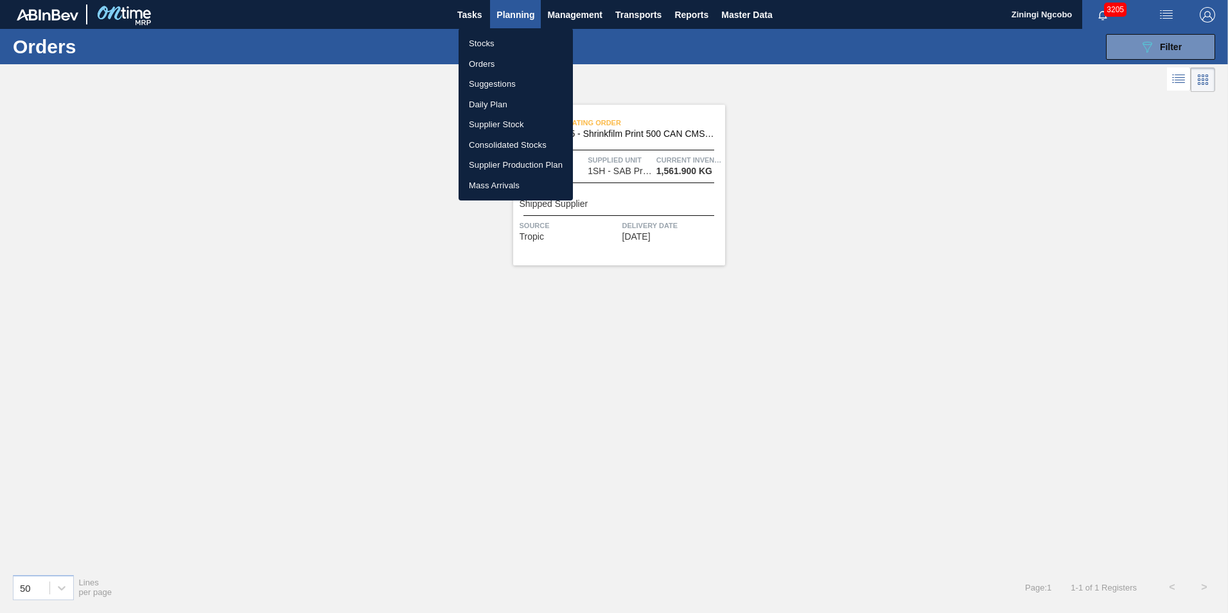
click at [506, 44] on li "Stocks" at bounding box center [516, 43] width 114 height 21
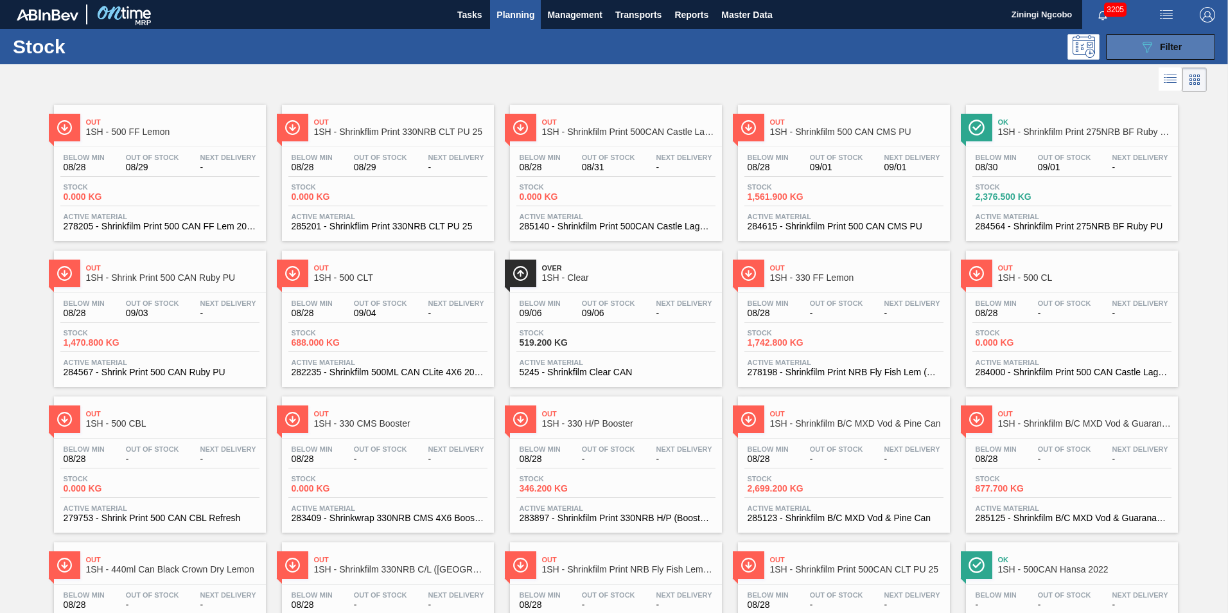
click at [1116, 49] on button "089F7B8B-B2A5-4AFE-B5C0-19BA573D28AC Filter" at bounding box center [1160, 47] width 109 height 26
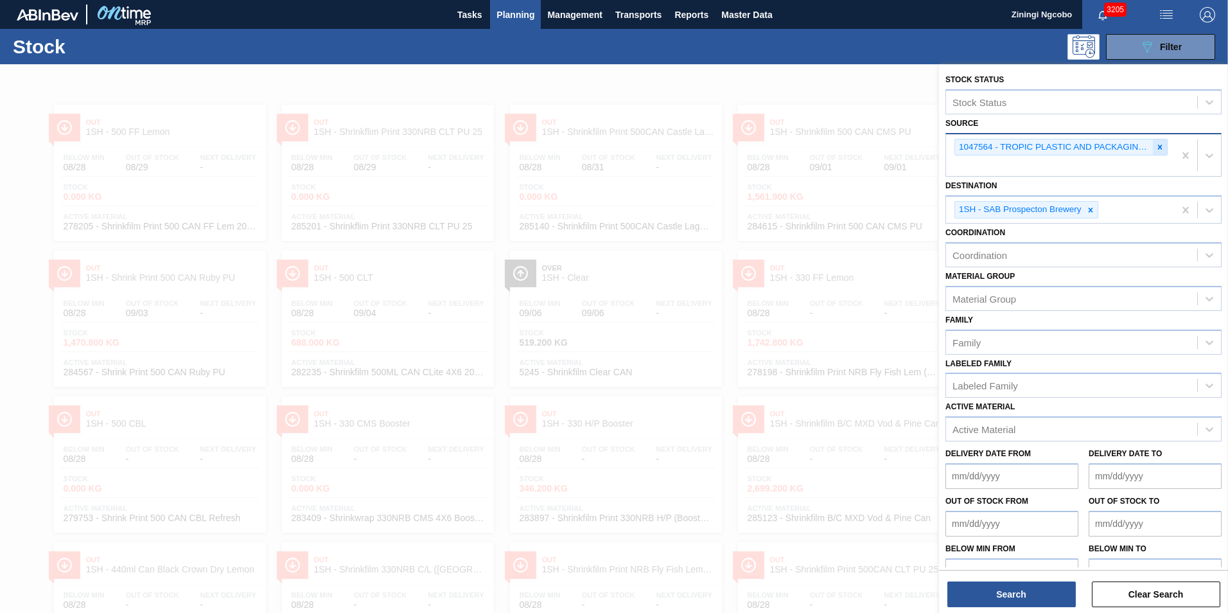
click at [1159, 146] on icon at bounding box center [1160, 147] width 4 height 4
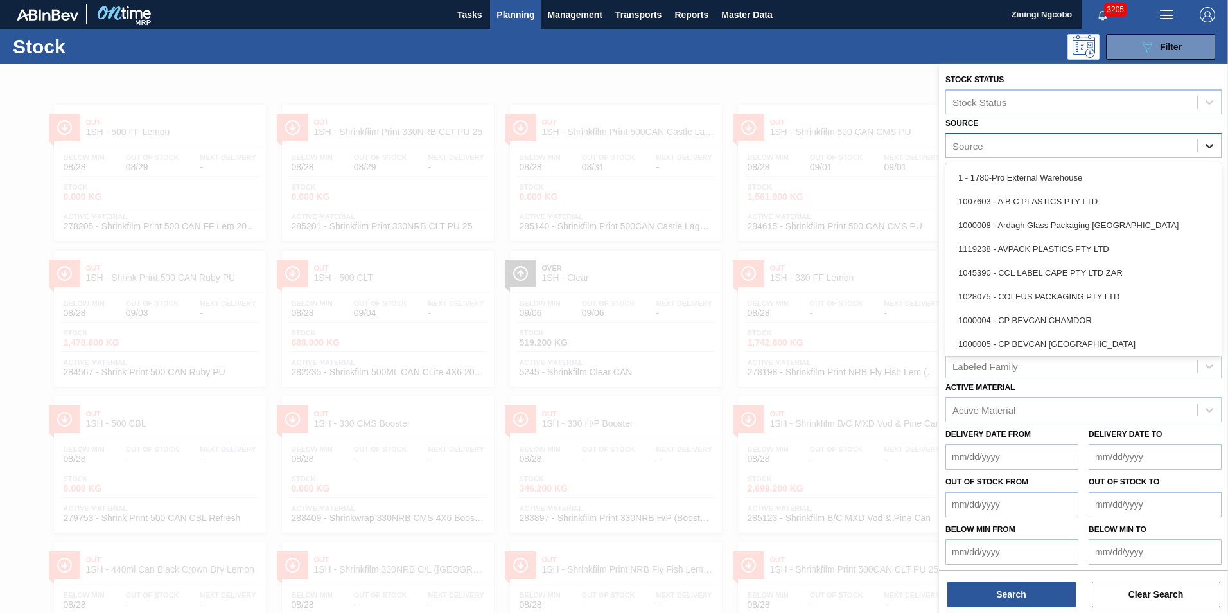
click at [1215, 144] on div at bounding box center [1209, 145] width 23 height 23
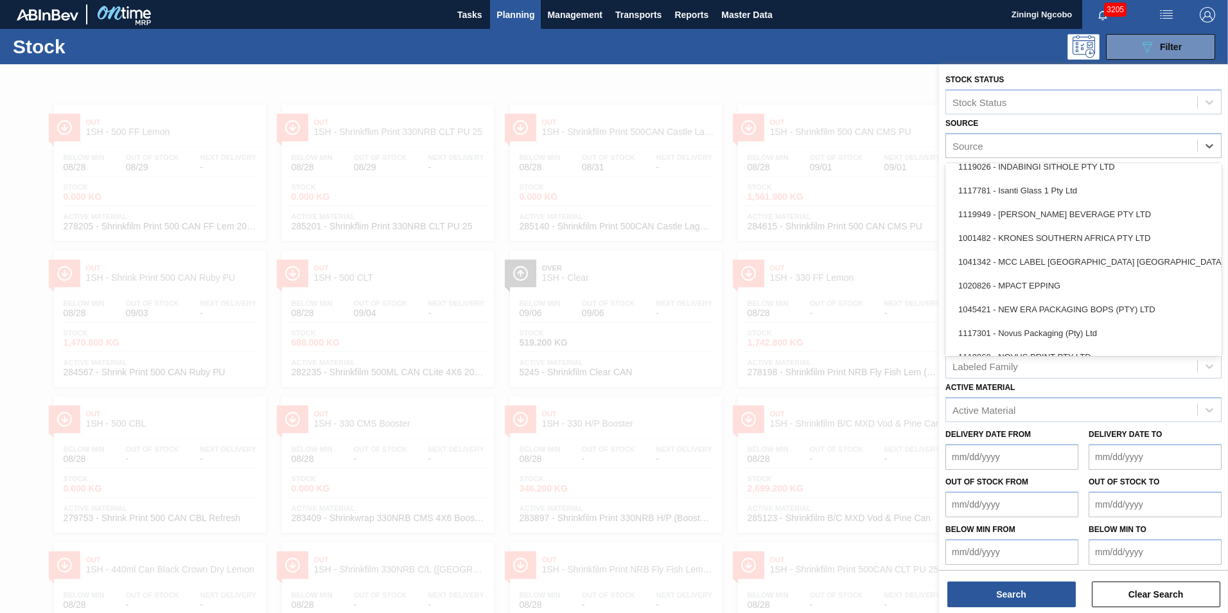
scroll to position [326, 0]
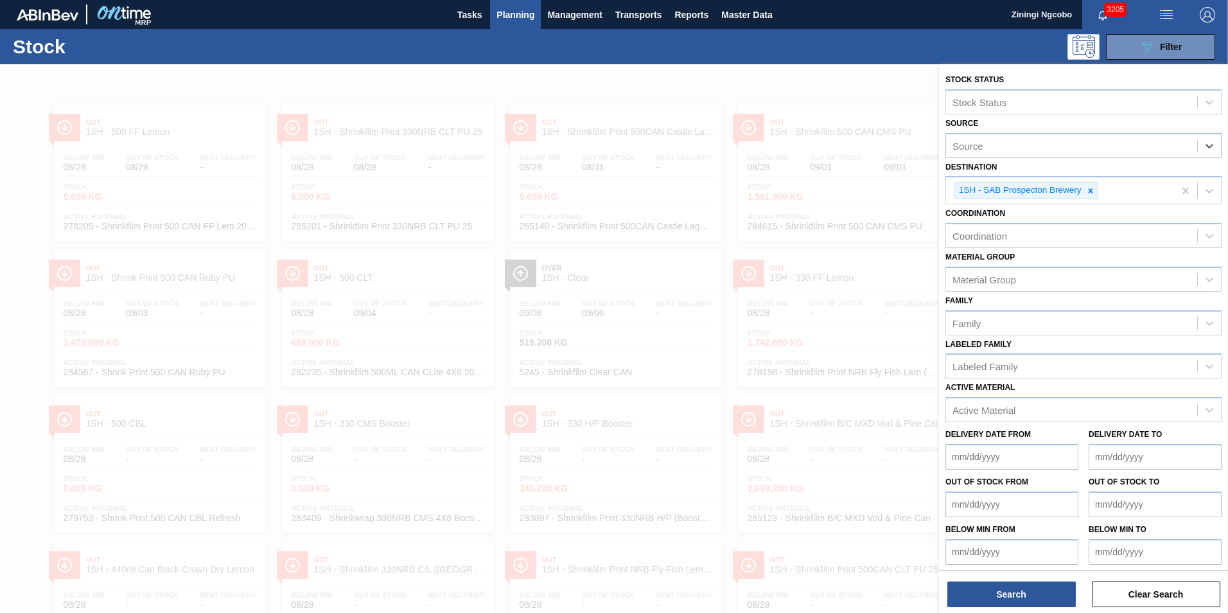
click at [974, 145] on div "Source" at bounding box center [967, 145] width 31 height 11
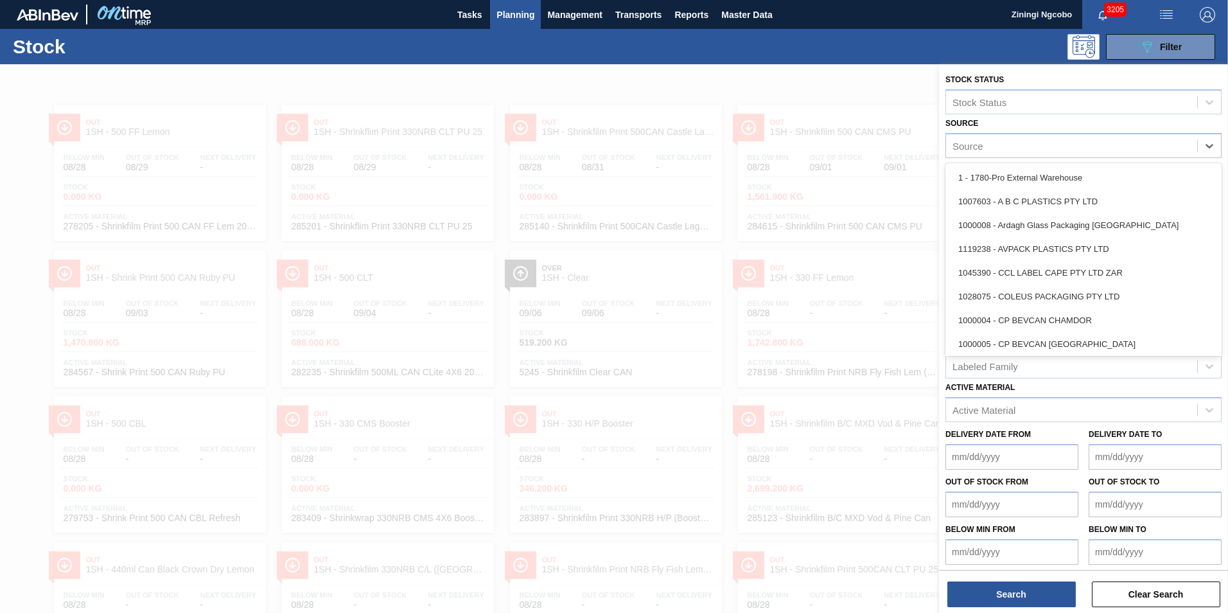
type input "1"
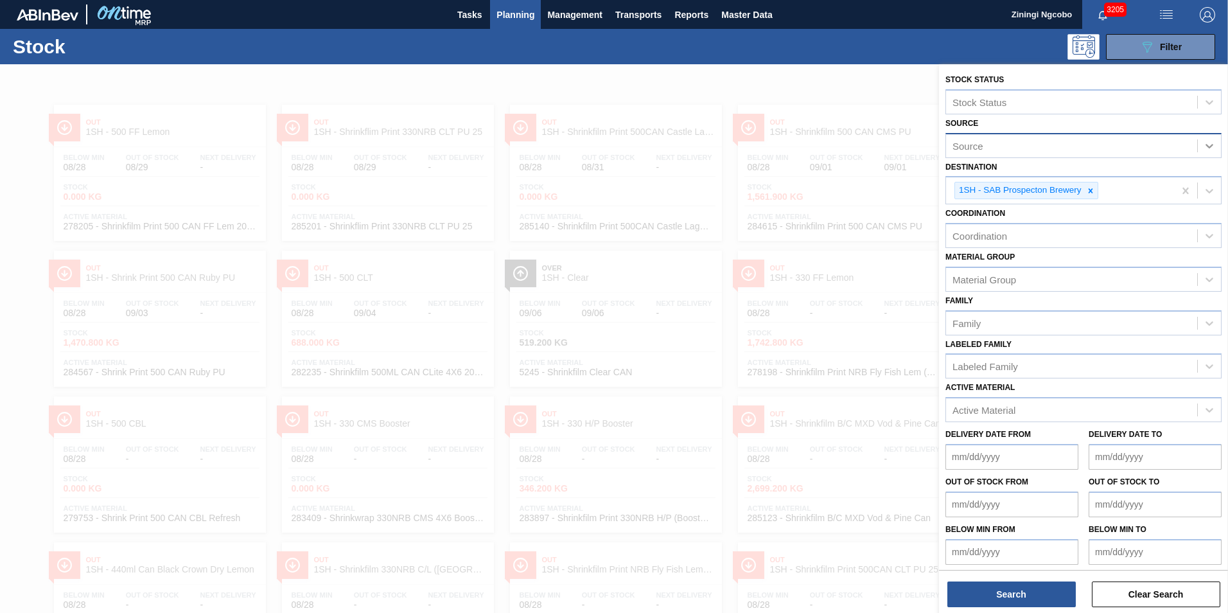
click at [1205, 145] on icon at bounding box center [1209, 145] width 13 height 13
click at [1035, 149] on div "Source" at bounding box center [1071, 145] width 251 height 19
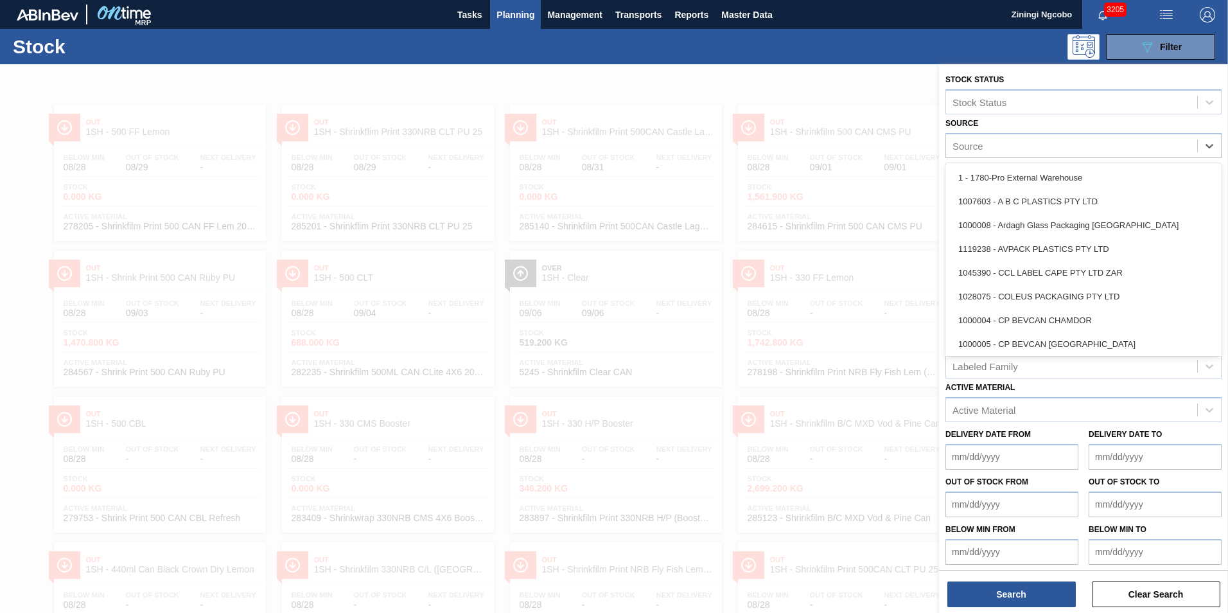
type input "v"
paste input "1020827"
type input "1020827"
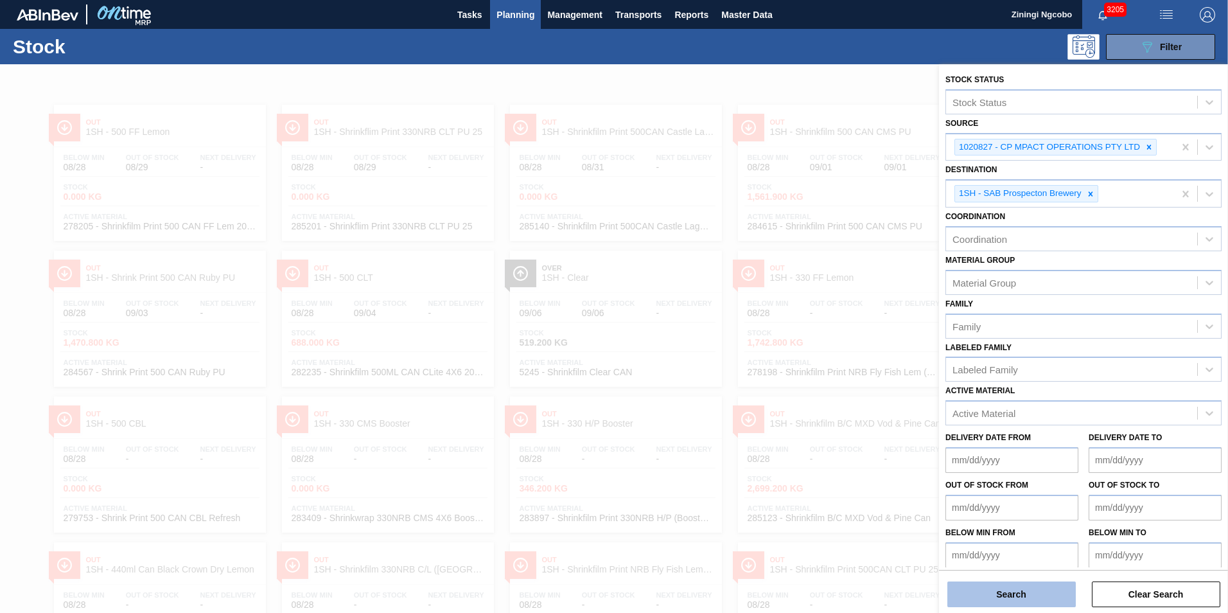
click at [986, 590] on button "Search" at bounding box center [1011, 594] width 128 height 26
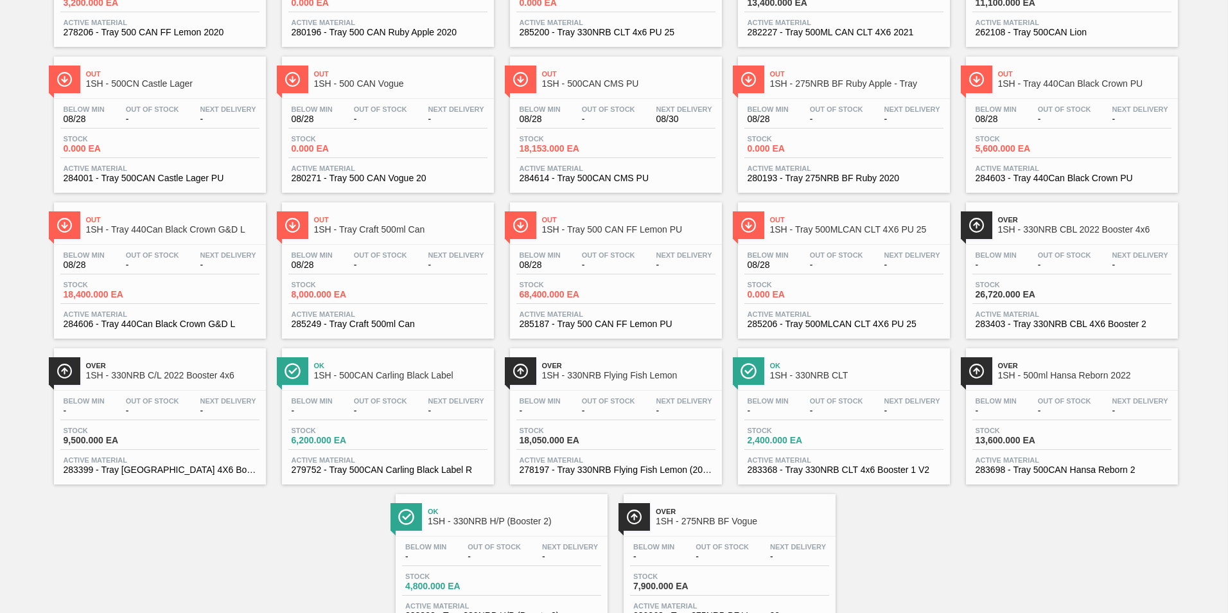
scroll to position [243, 0]
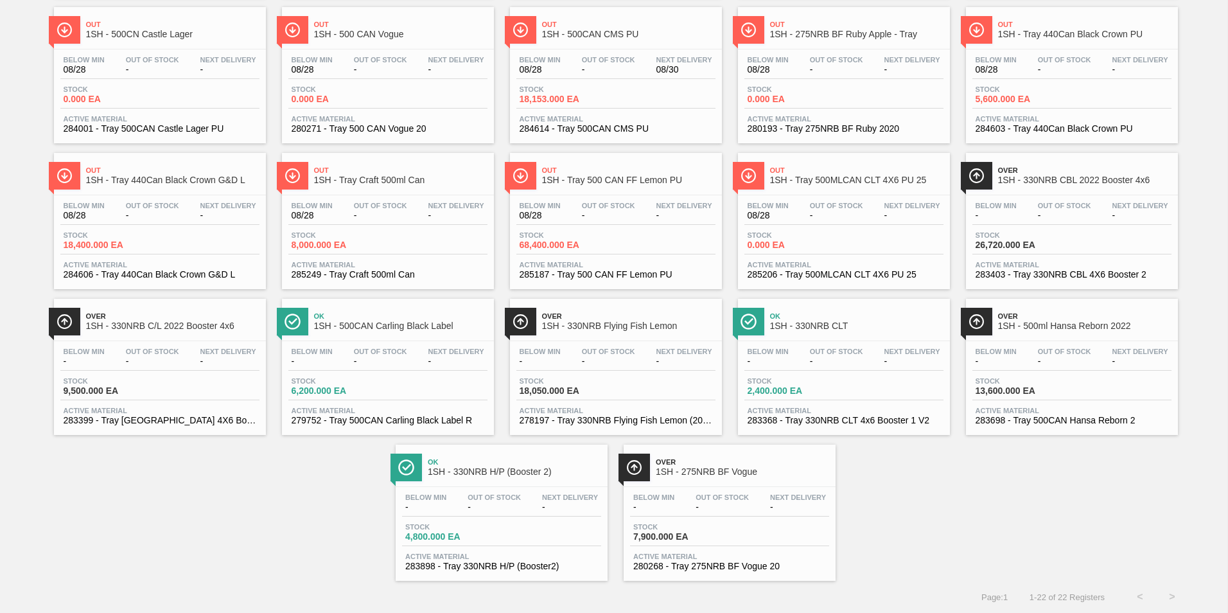
click at [812, 182] on span "1SH - Tray 500MLCAN CLT 4X6 PU 25" at bounding box center [856, 180] width 173 height 10
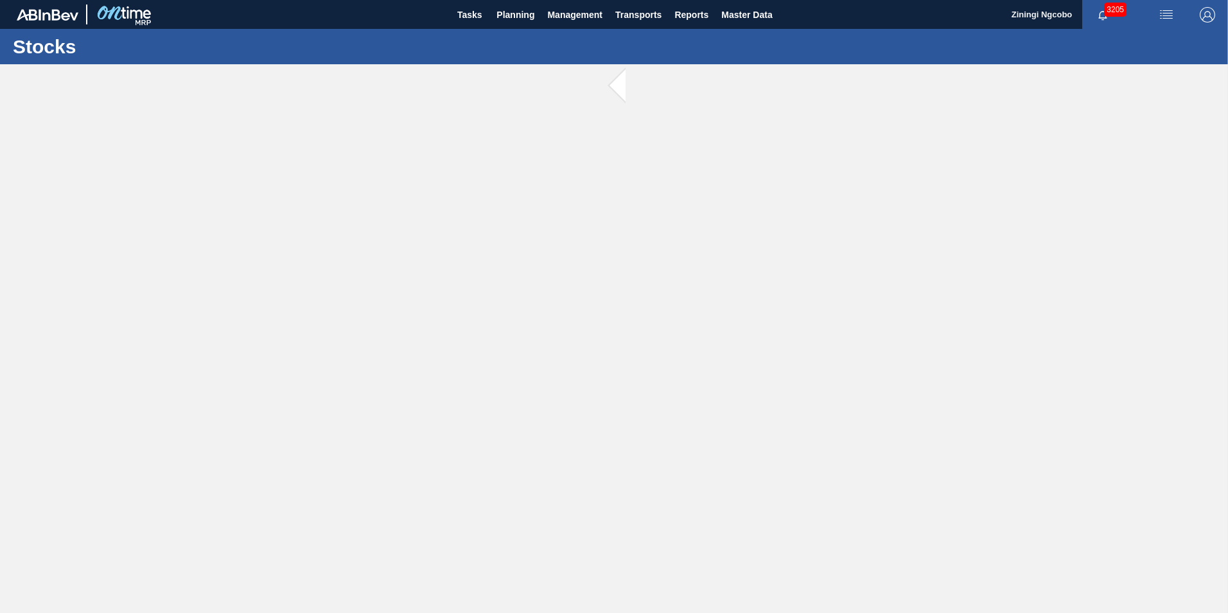
click at [812, 182] on main "Tasks Planning Management Transports Reports Master Data Ziningi Ngcobo 3205 Ma…" at bounding box center [614, 306] width 1228 height 613
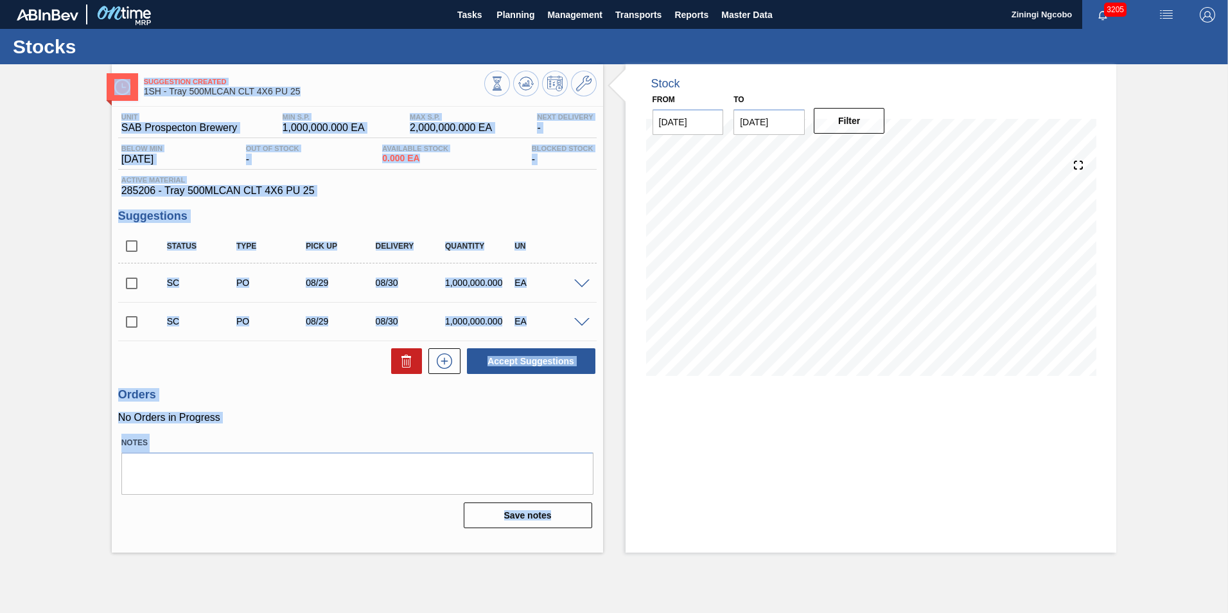
click at [557, 199] on div "Unit SAB Prospecton Brewery MIN S.P. 1,000,000.000 EA MAX S.P. 2,000,000.000 EA…" at bounding box center [357, 320] width 491 height 426
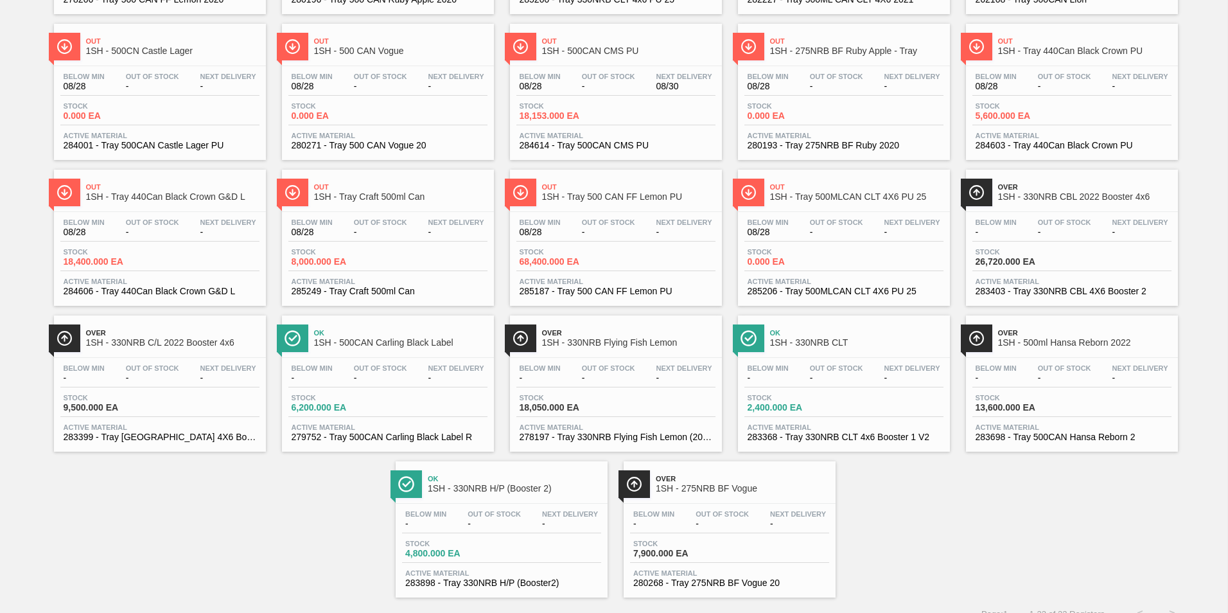
scroll to position [243, 0]
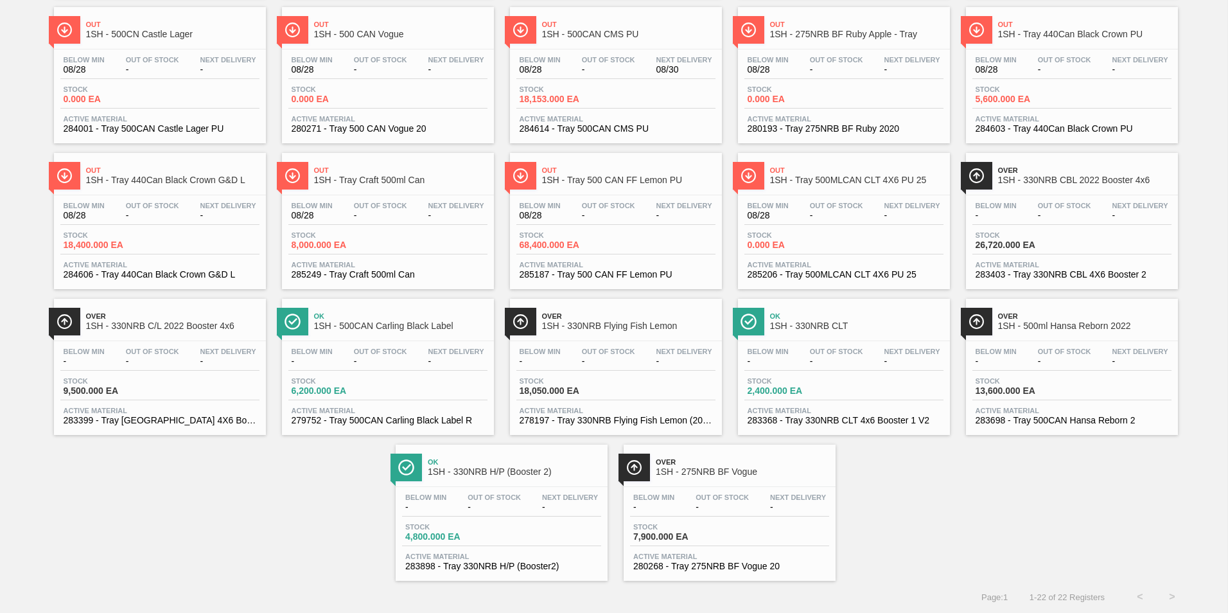
click at [852, 176] on span "1SH - Tray 500MLCAN CLT 4X6 PU 25" at bounding box center [856, 180] width 173 height 10
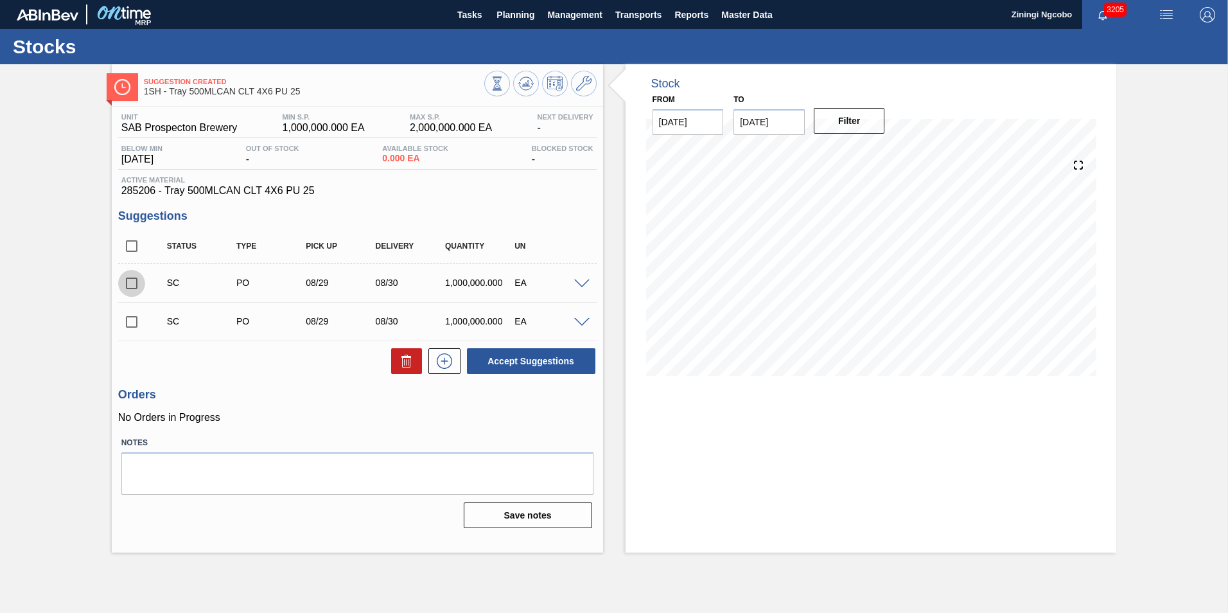
click at [130, 283] on input "checkbox" at bounding box center [131, 283] width 27 height 27
click at [563, 365] on button "Accept Suggestions" at bounding box center [531, 361] width 128 height 26
checkbox input "false"
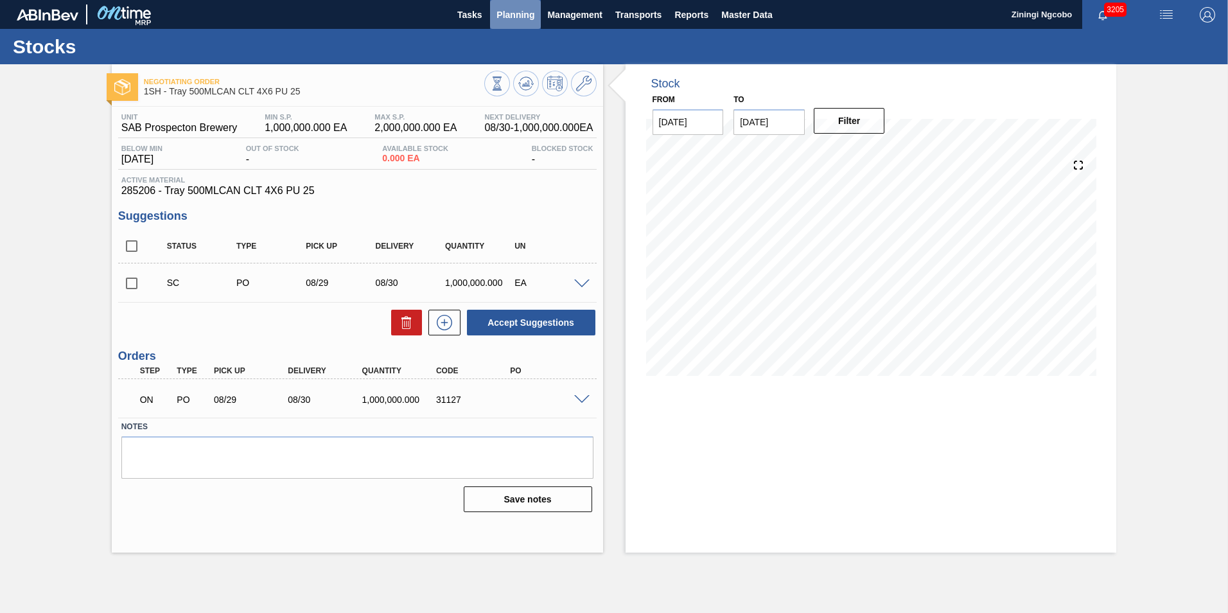
click at [509, 20] on span "Planning" at bounding box center [515, 14] width 38 height 15
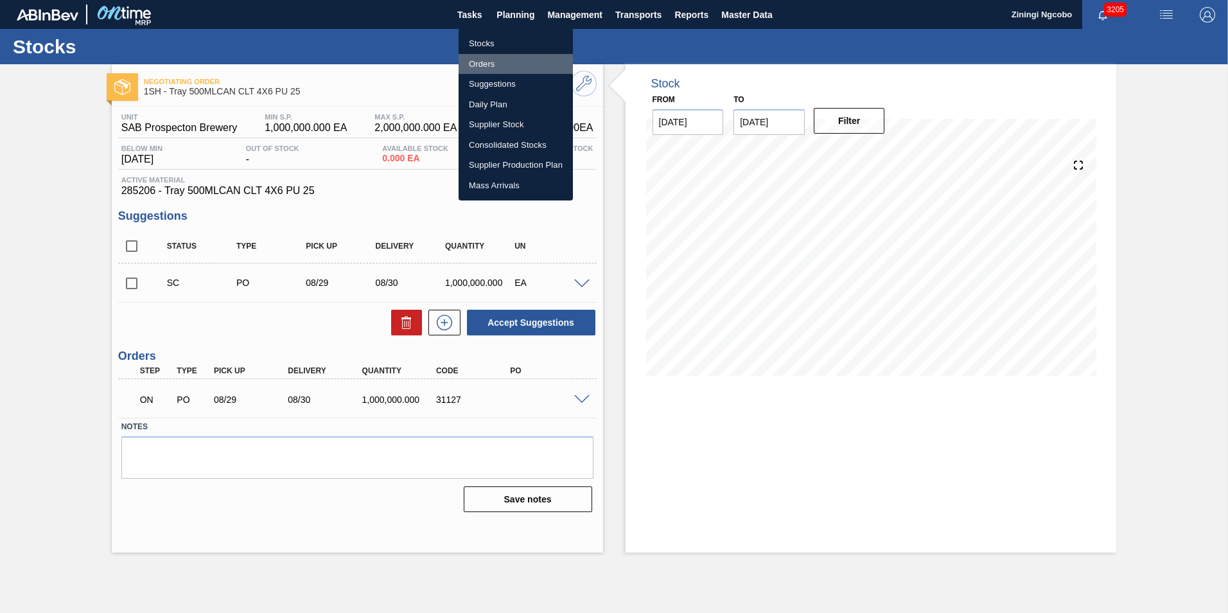
click at [499, 58] on li "Orders" at bounding box center [516, 64] width 114 height 21
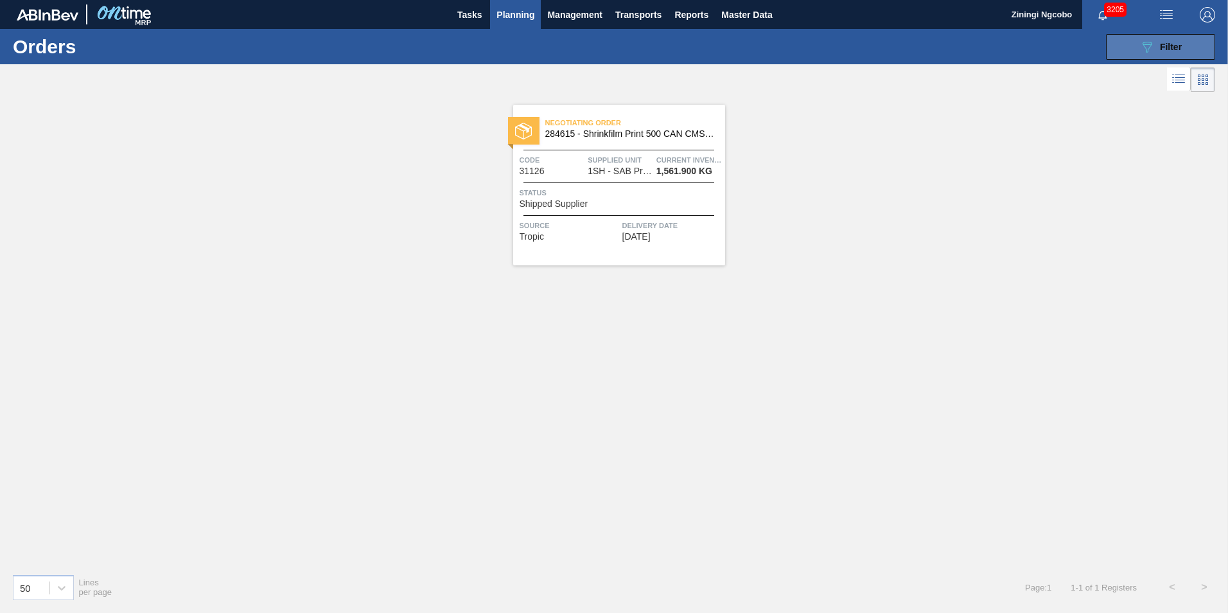
click at [1167, 34] on button "089F7B8B-B2A5-4AFE-B5C0-19BA573D28AC Filter" at bounding box center [1160, 47] width 109 height 26
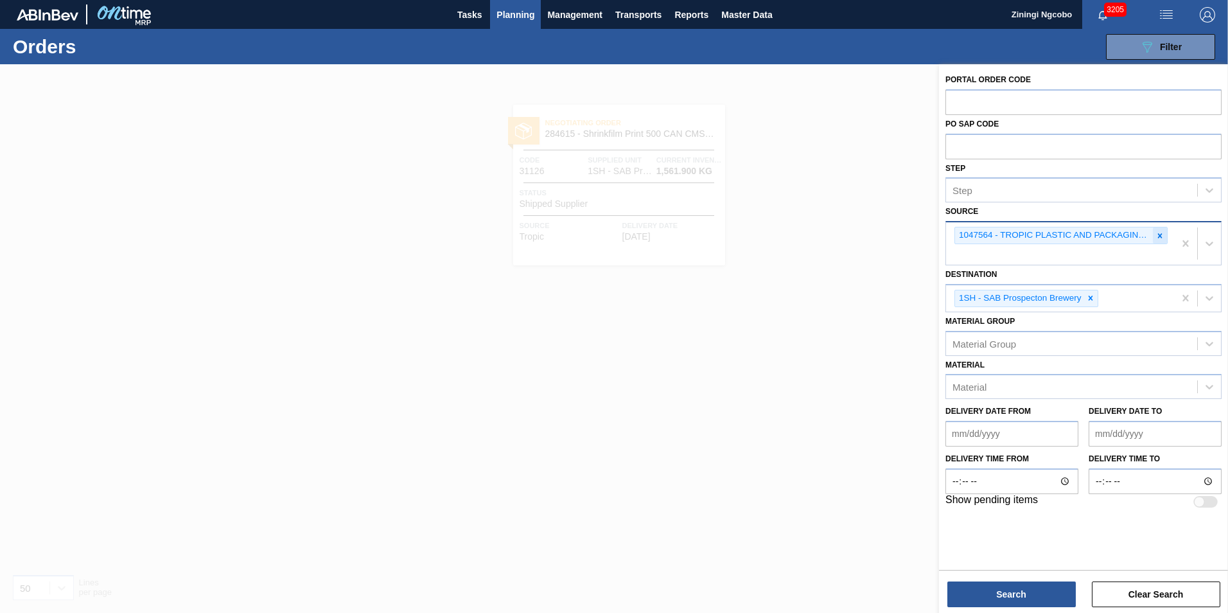
click at [1161, 230] on div at bounding box center [1160, 235] width 14 height 16
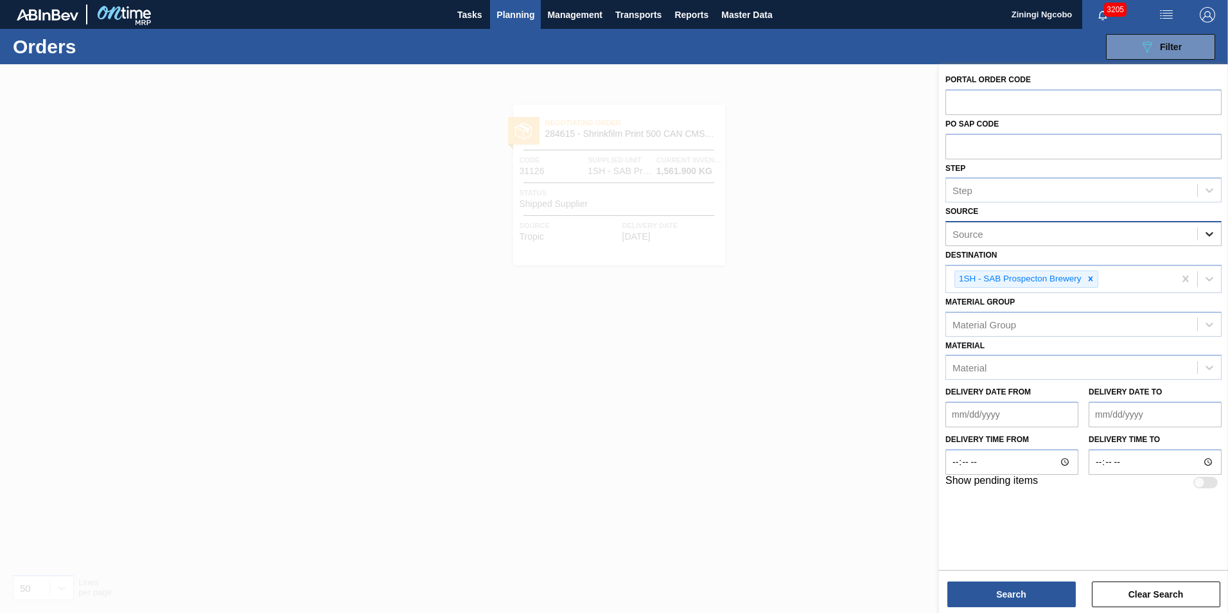
click at [1208, 229] on icon at bounding box center [1209, 233] width 13 height 13
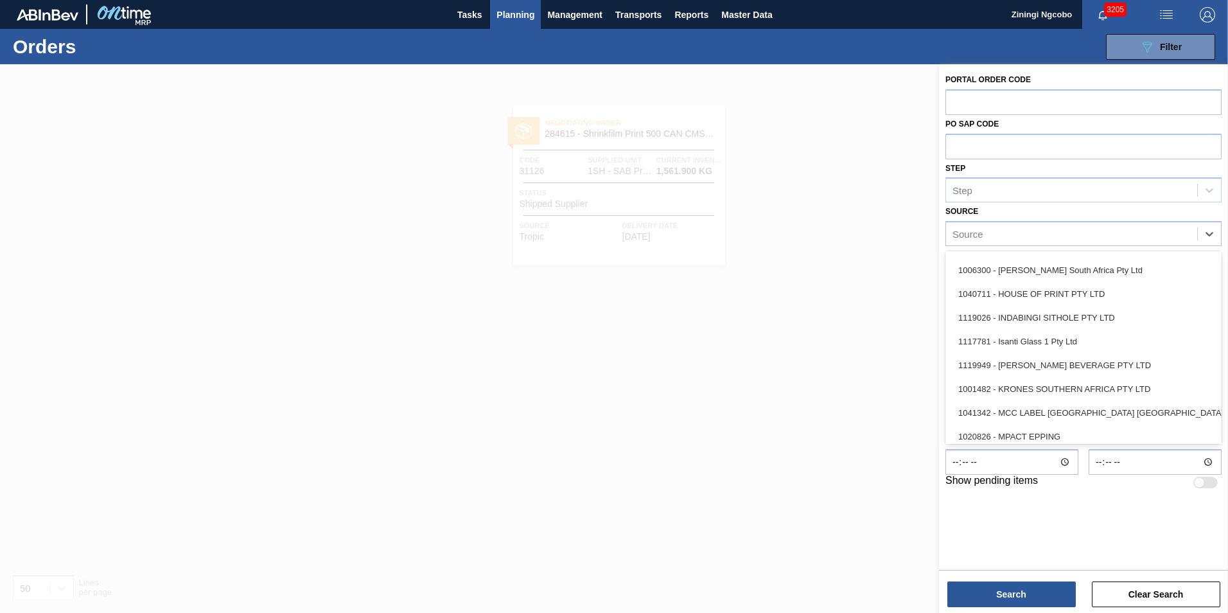
scroll to position [261, 0]
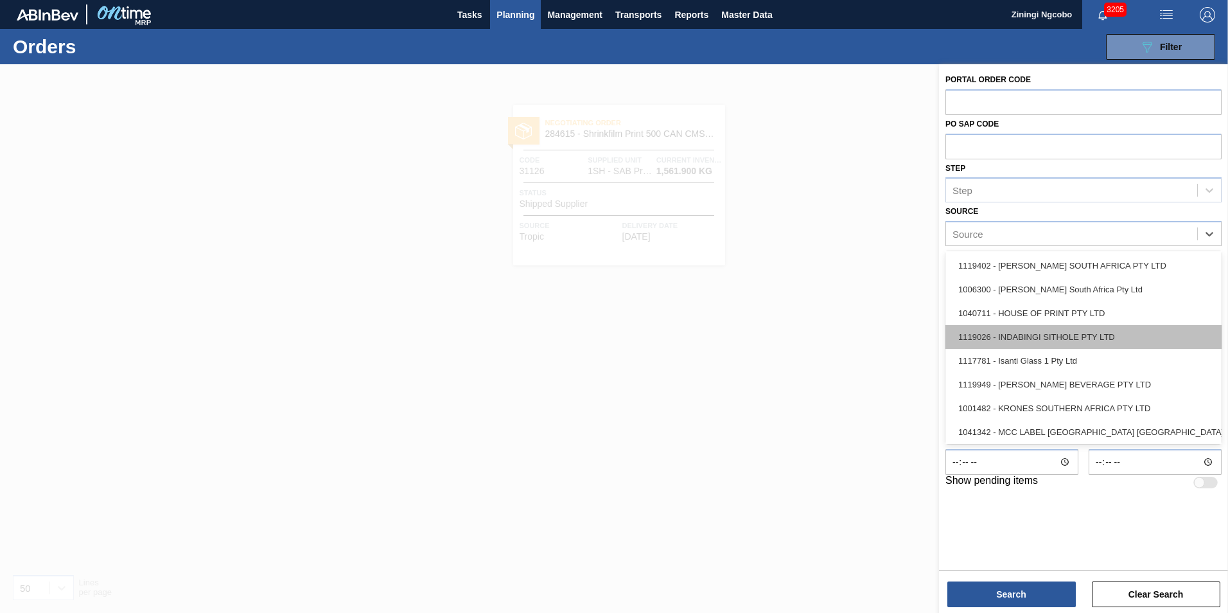
paste input "1020827"
type input "1020827"
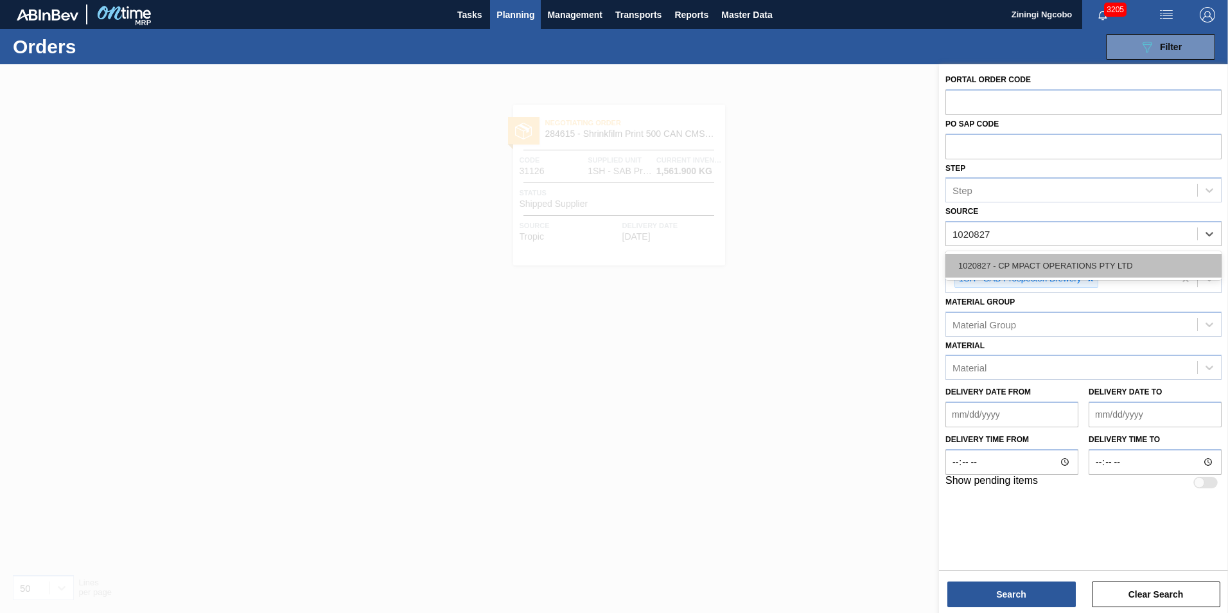
click at [1068, 263] on div "1020827 - CP MPACT OPERATIONS PTY LTD" at bounding box center [1083, 266] width 276 height 24
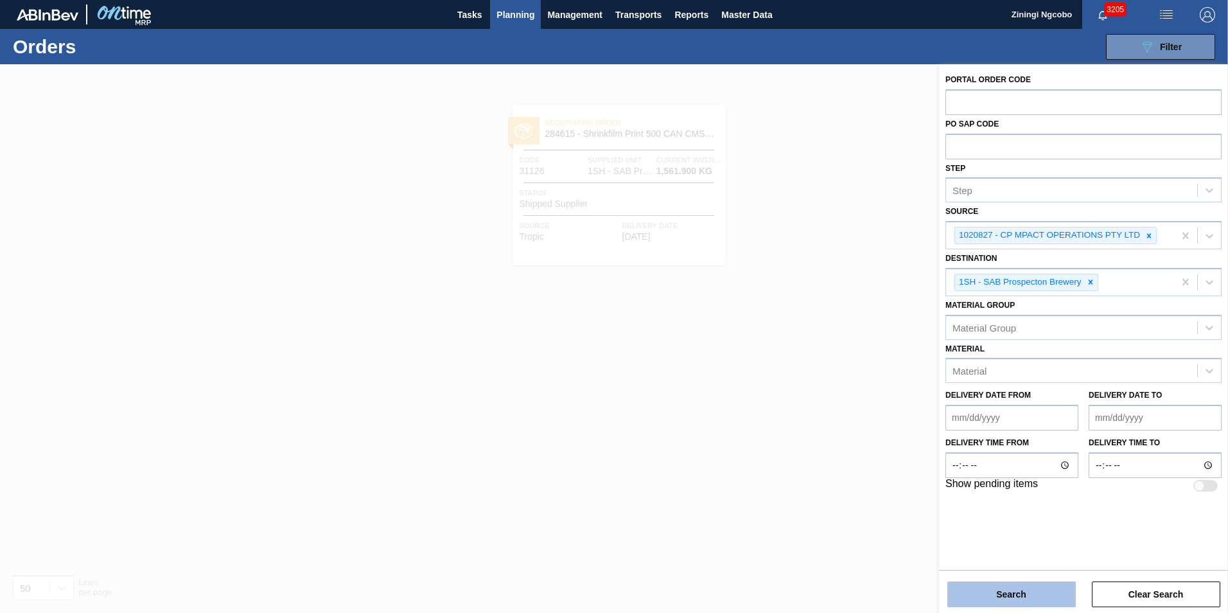
click at [1016, 592] on button "Search" at bounding box center [1011, 594] width 128 height 26
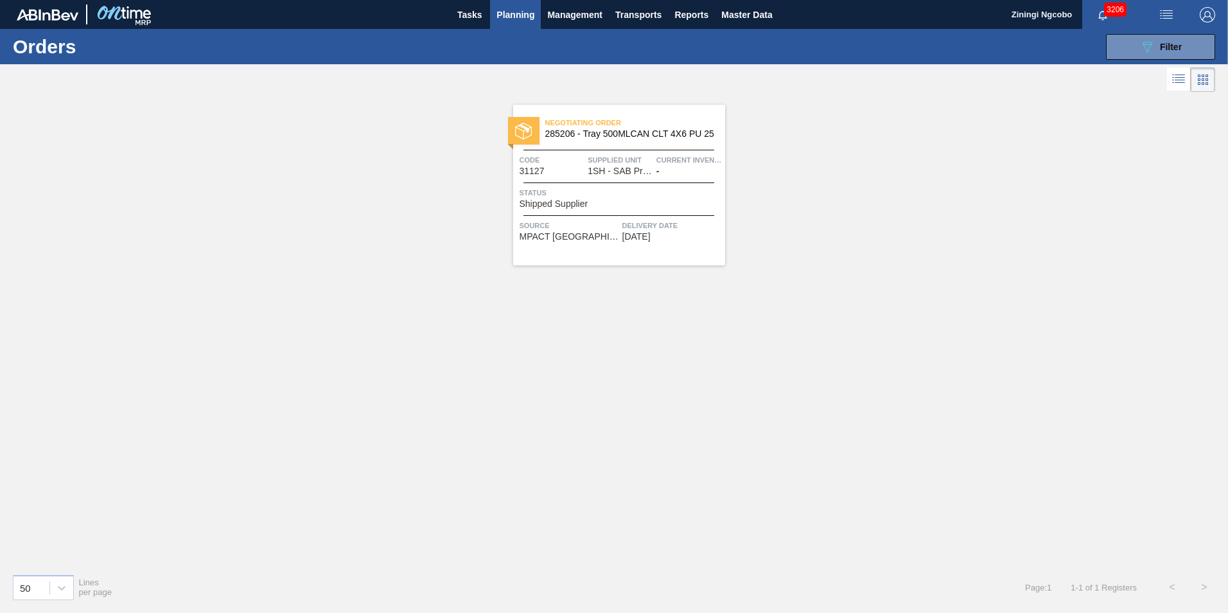
drag, startPoint x: 522, startPoint y: 17, endPoint x: 514, endPoint y: 53, distance: 36.2
click at [522, 17] on span "Planning" at bounding box center [515, 14] width 38 height 15
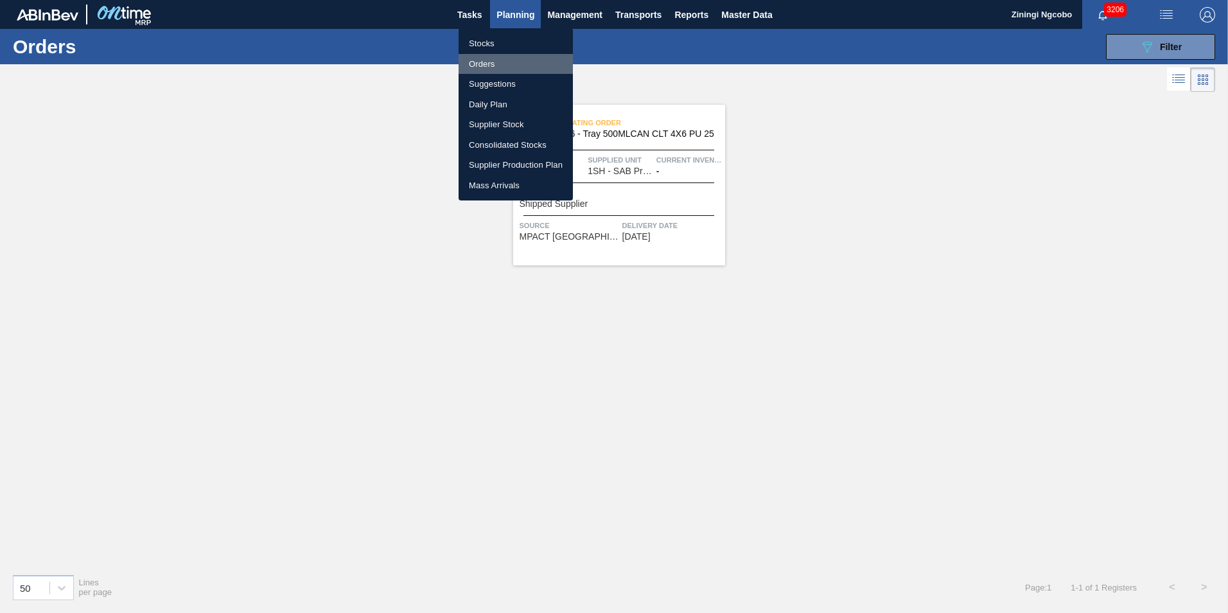
click at [505, 66] on li "Orders" at bounding box center [516, 64] width 114 height 21
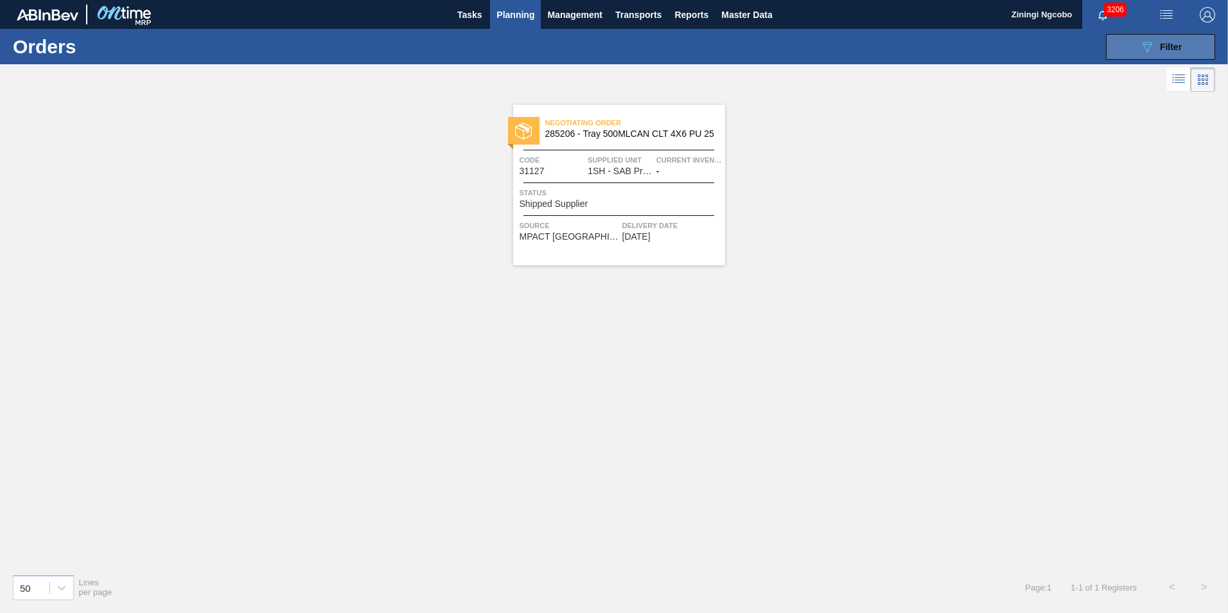
click at [1162, 48] on span "Filter" at bounding box center [1171, 47] width 22 height 10
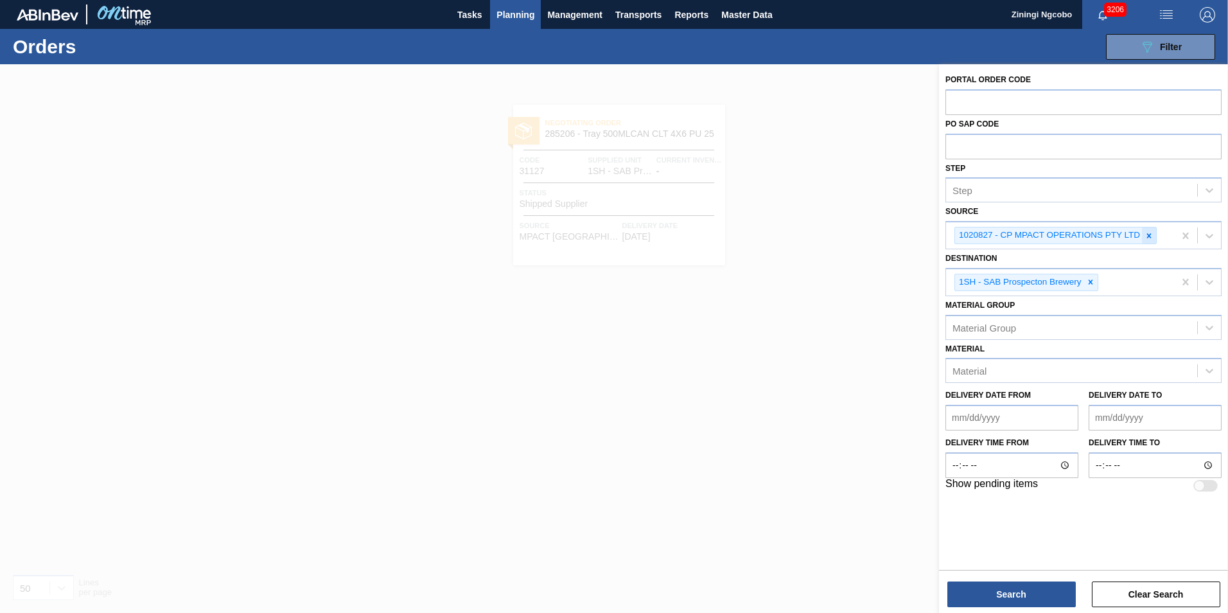
click at [1150, 233] on icon at bounding box center [1148, 235] width 9 height 9
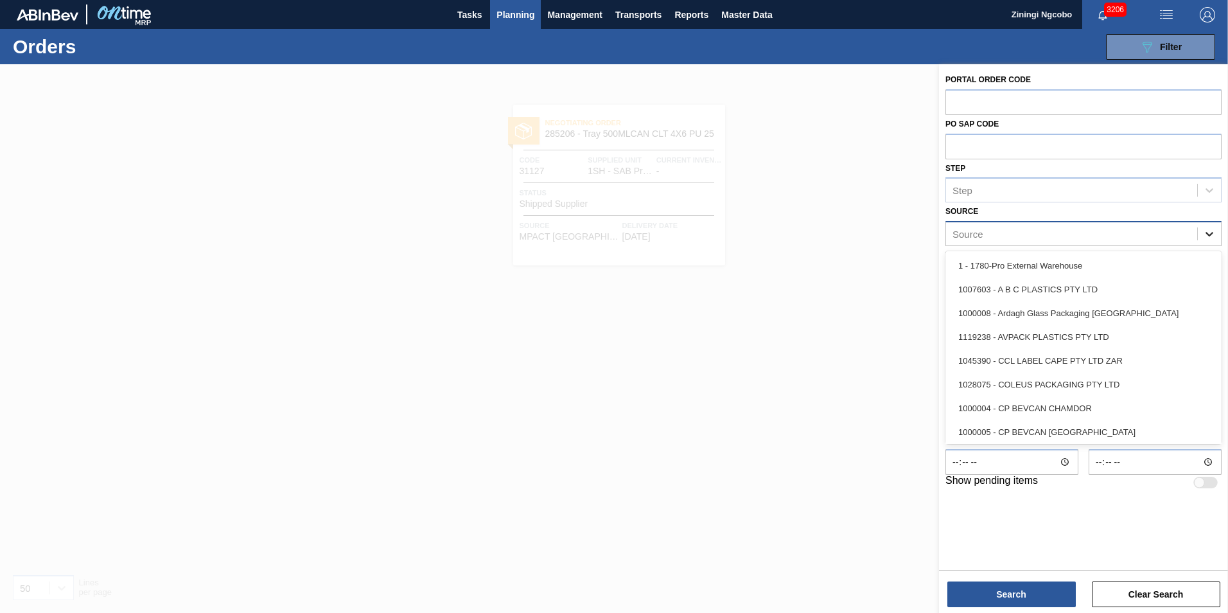
click at [1215, 237] on icon at bounding box center [1209, 233] width 13 height 13
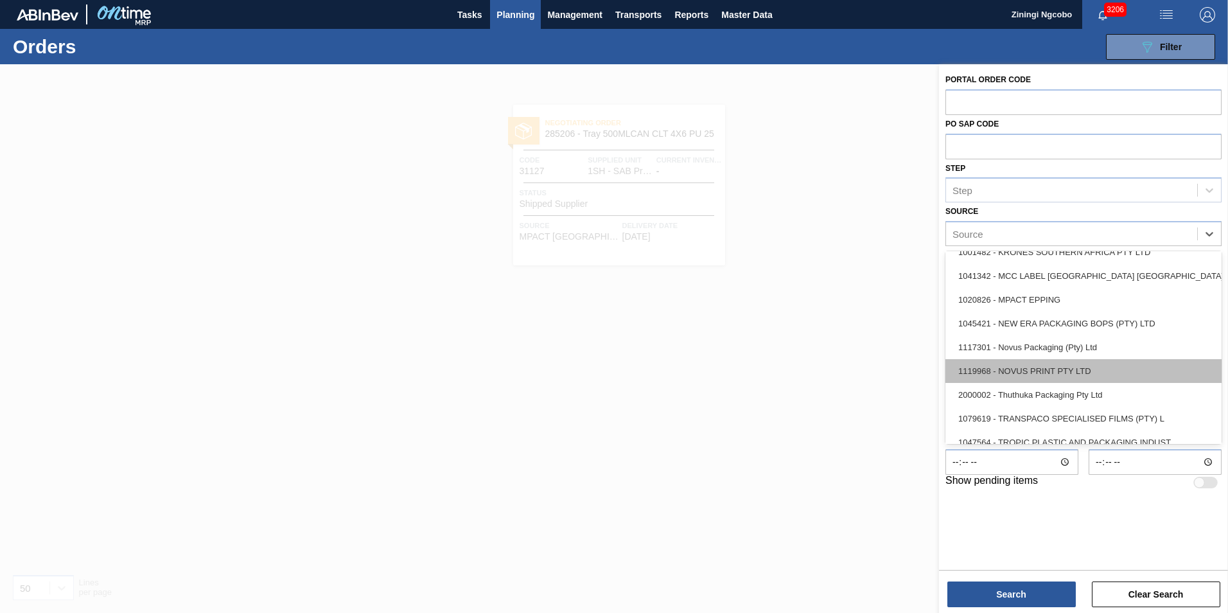
scroll to position [390, 0]
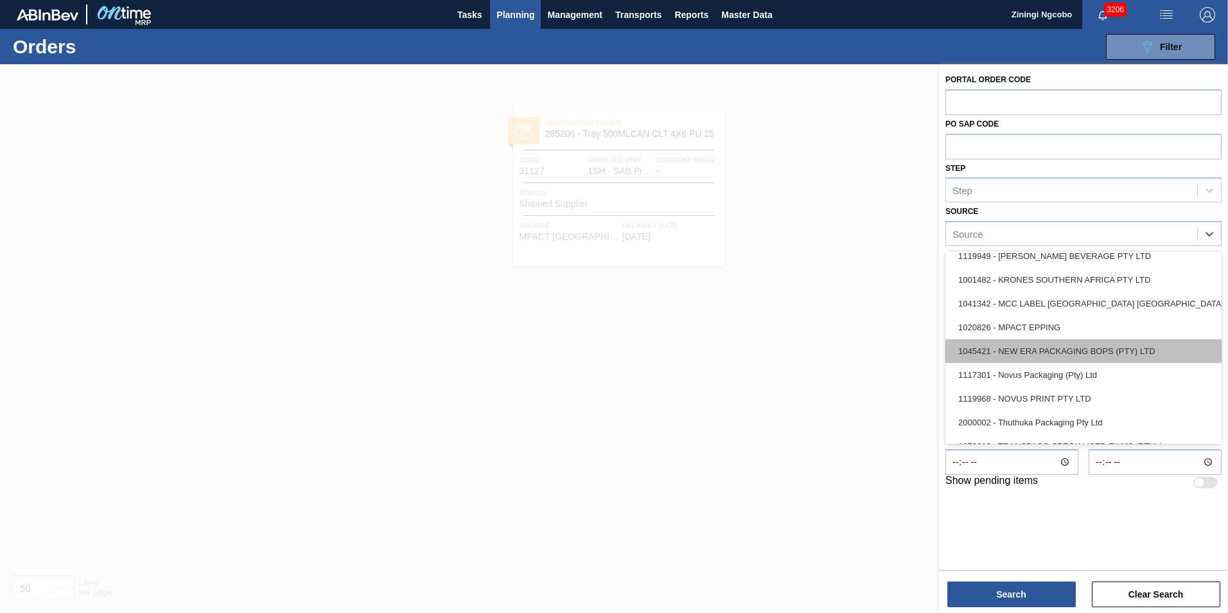
click at [1053, 352] on div "1045421 - NEW ERA PACKAGING BOPS (PTY) LTD" at bounding box center [1083, 351] width 276 height 24
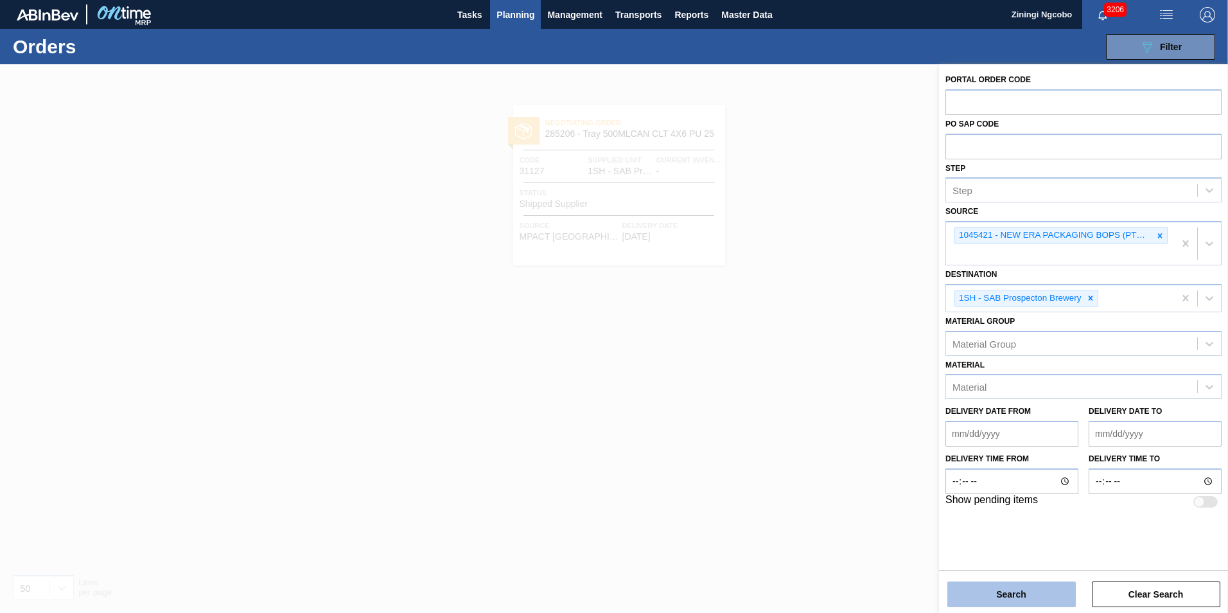
click at [985, 594] on button "Search" at bounding box center [1011, 594] width 128 height 26
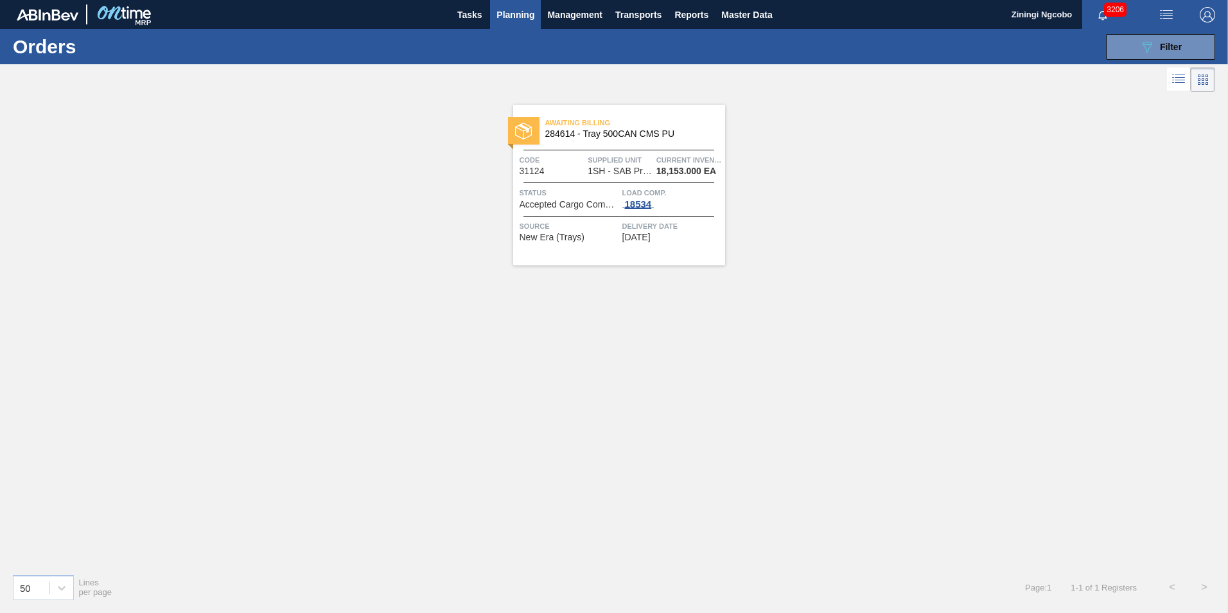
click at [640, 205] on div "18534" at bounding box center [638, 204] width 32 height 10
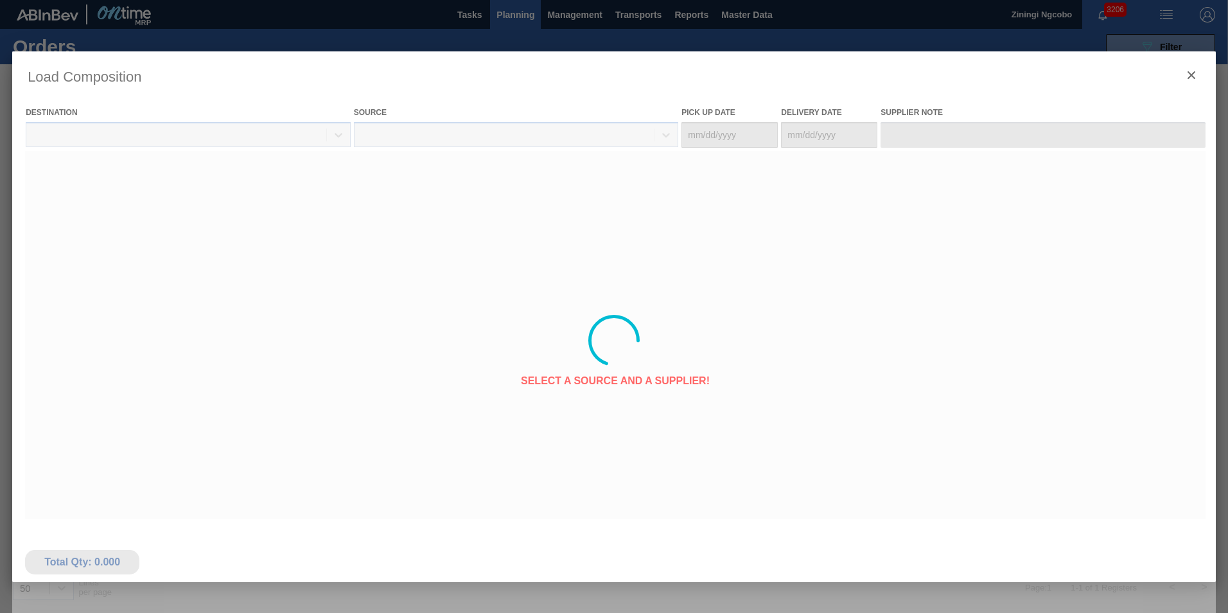
type Date "[DATE]"
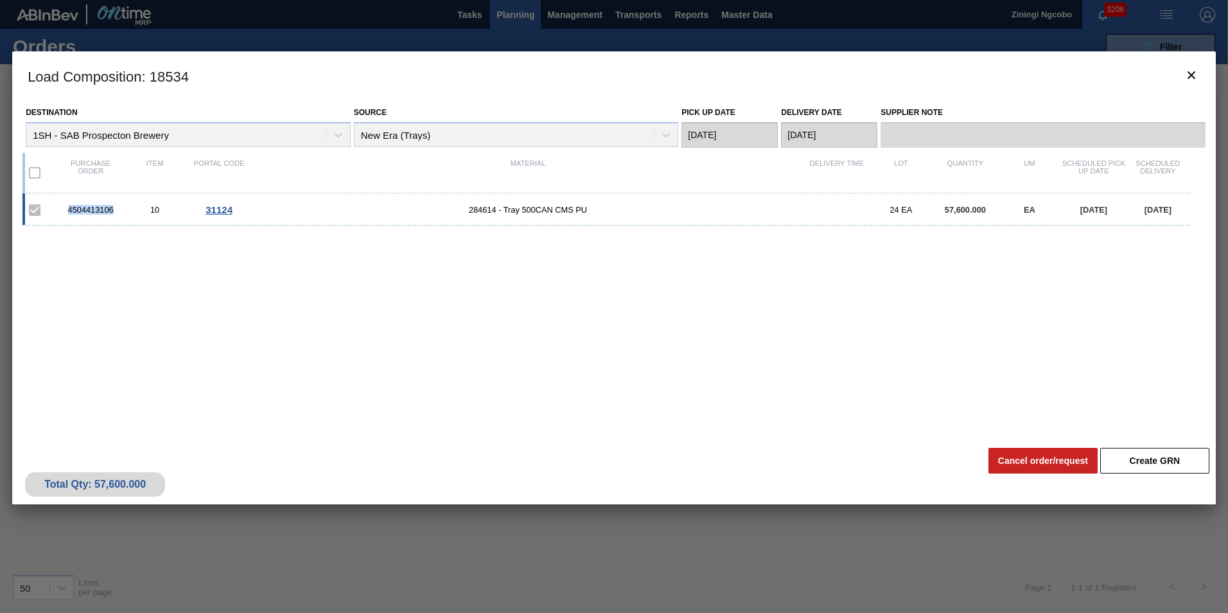
drag, startPoint x: 113, startPoint y: 207, endPoint x: 66, endPoint y: 209, distance: 47.0
click at [66, 209] on div "4504413106" at bounding box center [90, 210] width 64 height 10
copy div "4504413106"
click at [1192, 80] on icon "botão de ícone" at bounding box center [1191, 74] width 15 height 15
